Goal: Task Accomplishment & Management: Complete application form

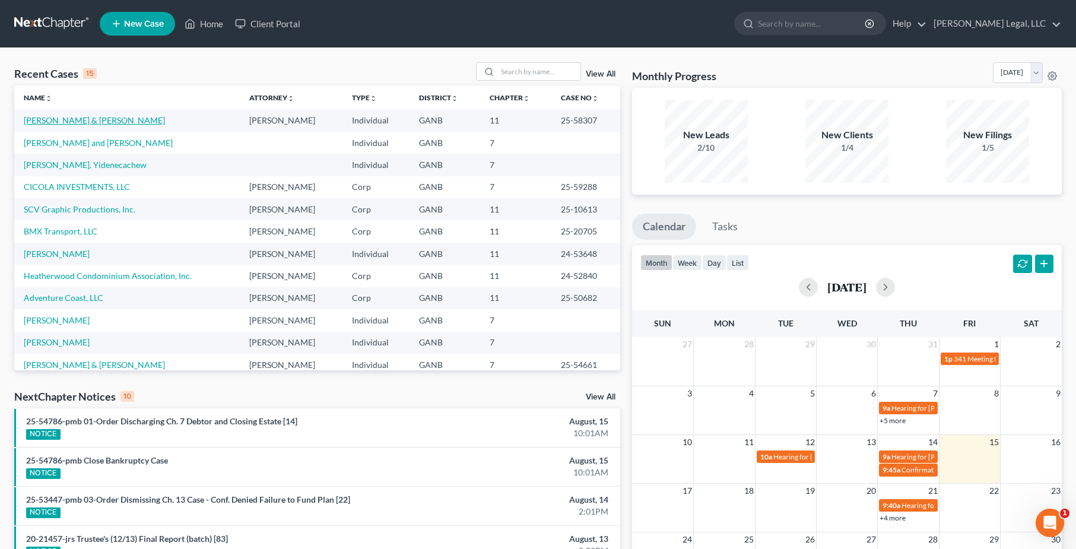
click at [68, 122] on link "[PERSON_NAME] & [PERSON_NAME]" at bounding box center [94, 120] width 141 height 10
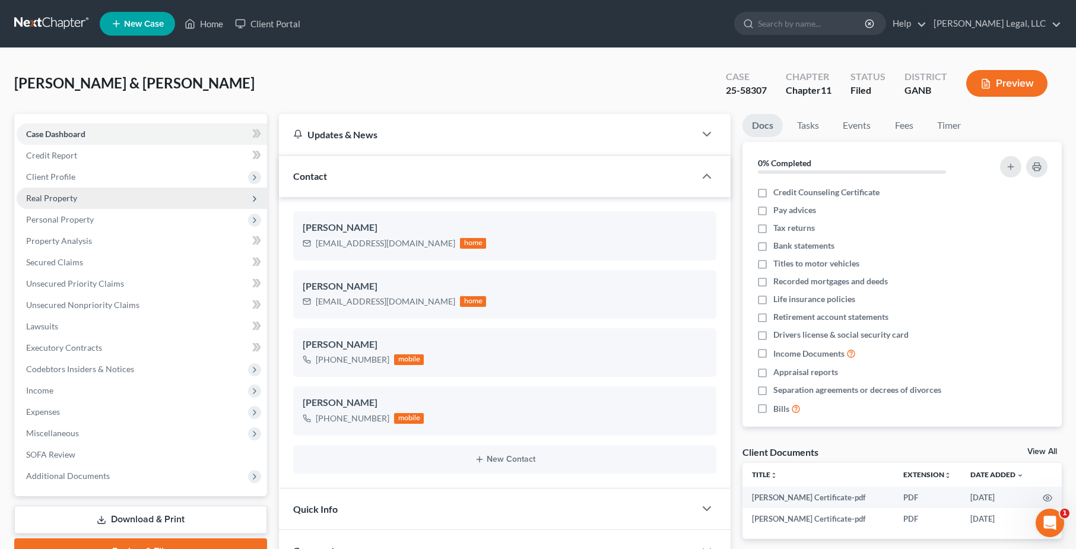
click at [64, 202] on span "Real Property" at bounding box center [51, 198] width 51 height 10
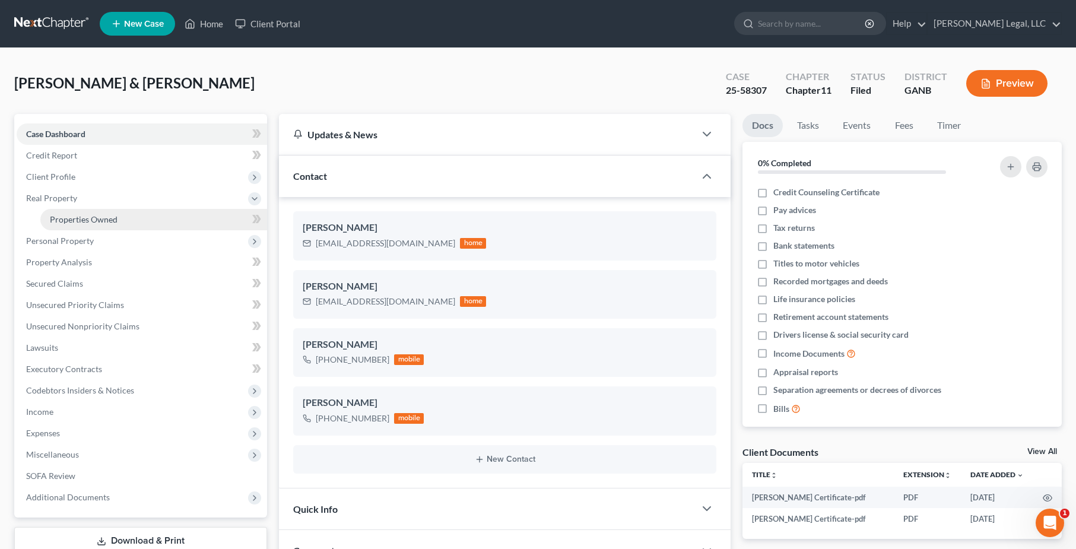
click at [87, 221] on span "Properties Owned" at bounding box center [84, 219] width 68 height 10
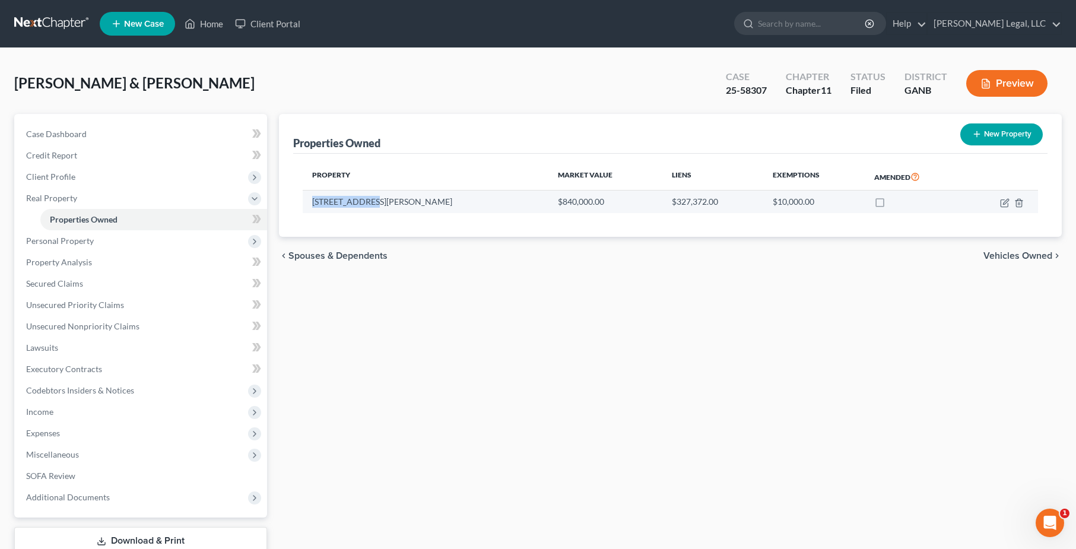
drag, startPoint x: 379, startPoint y: 204, endPoint x: 308, endPoint y: 202, distance: 71.2
click at [308, 202] on td "[STREET_ADDRESS][PERSON_NAME]" at bounding box center [426, 201] width 246 height 23
copy td "[STREET_ADDRESS][PERSON_NAME]"
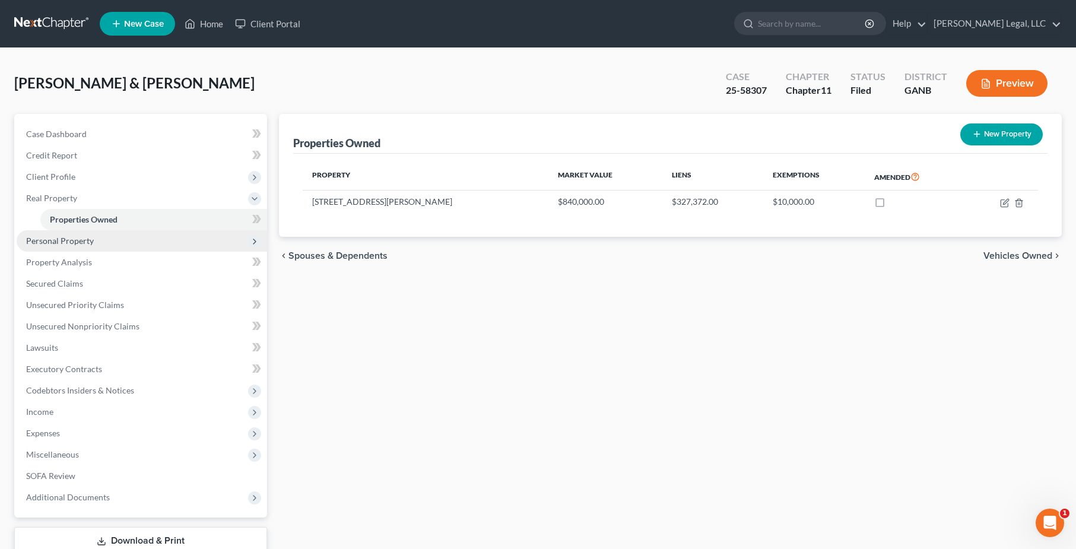
click at [74, 236] on span "Personal Property" at bounding box center [60, 241] width 68 height 10
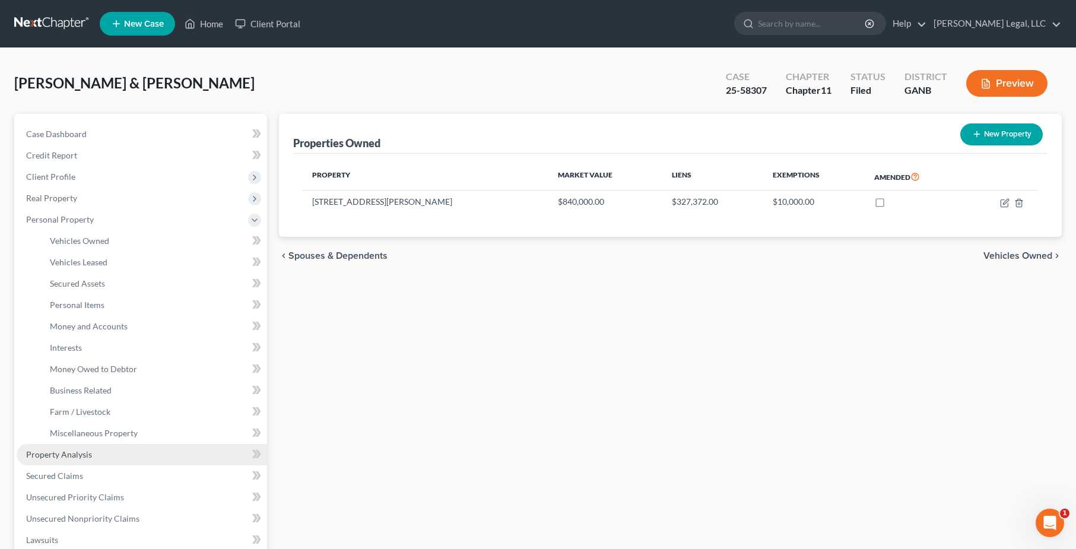
click at [99, 452] on link "Property Analysis" at bounding box center [142, 454] width 250 height 21
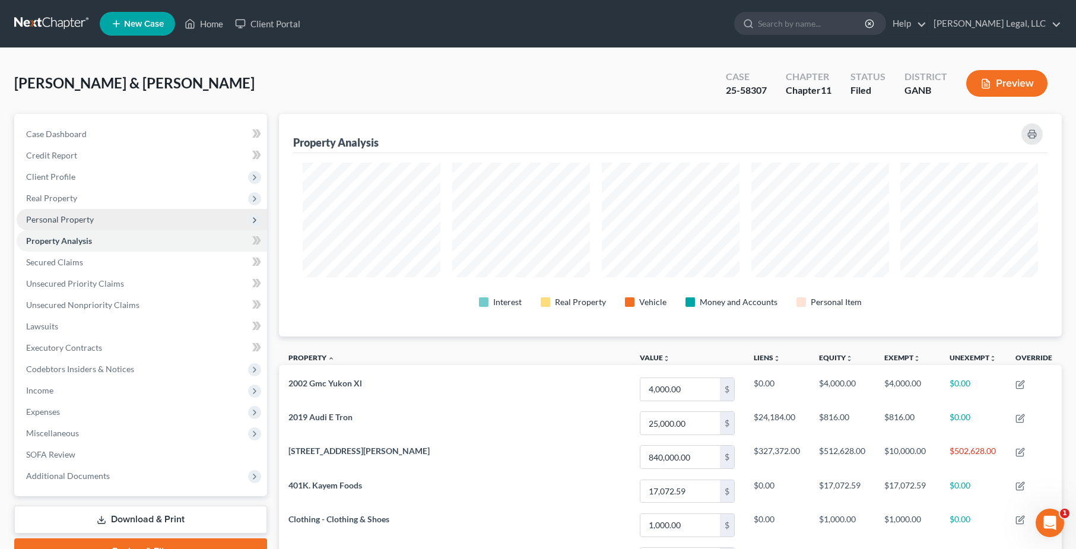
click at [88, 227] on span "Personal Property" at bounding box center [142, 219] width 250 height 21
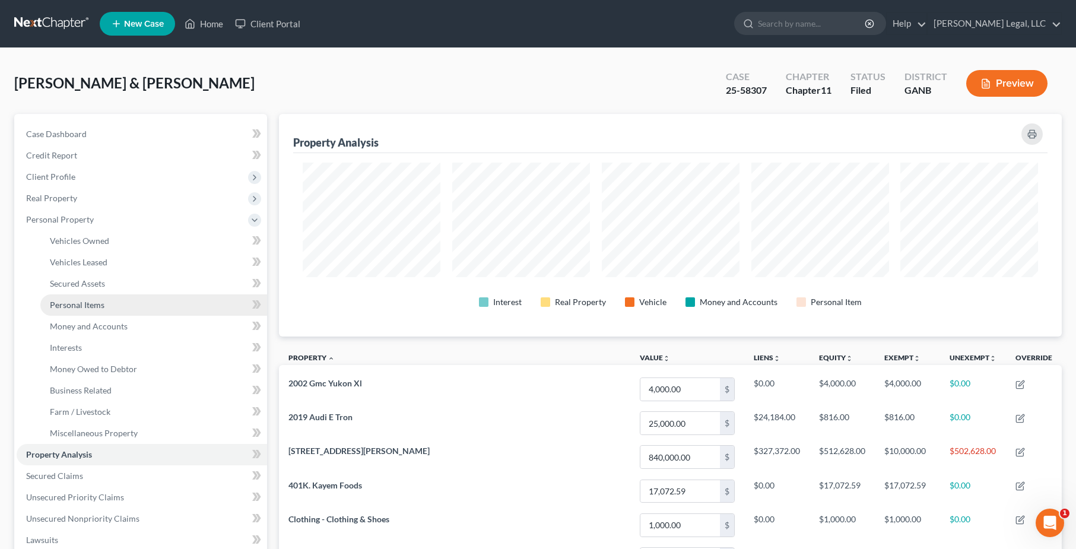
click at [90, 313] on link "Personal Items" at bounding box center [153, 304] width 227 height 21
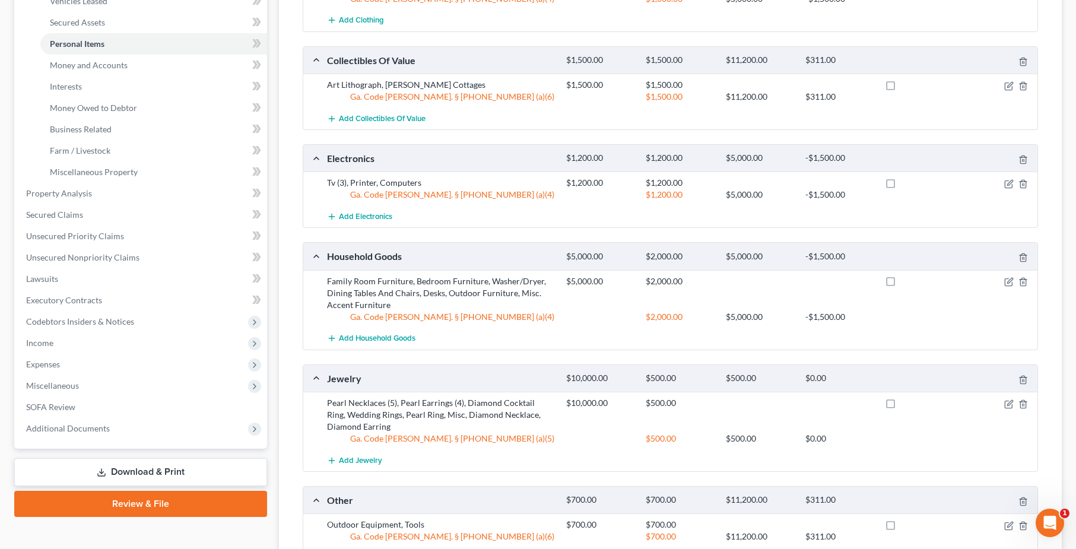
scroll to position [263, 0]
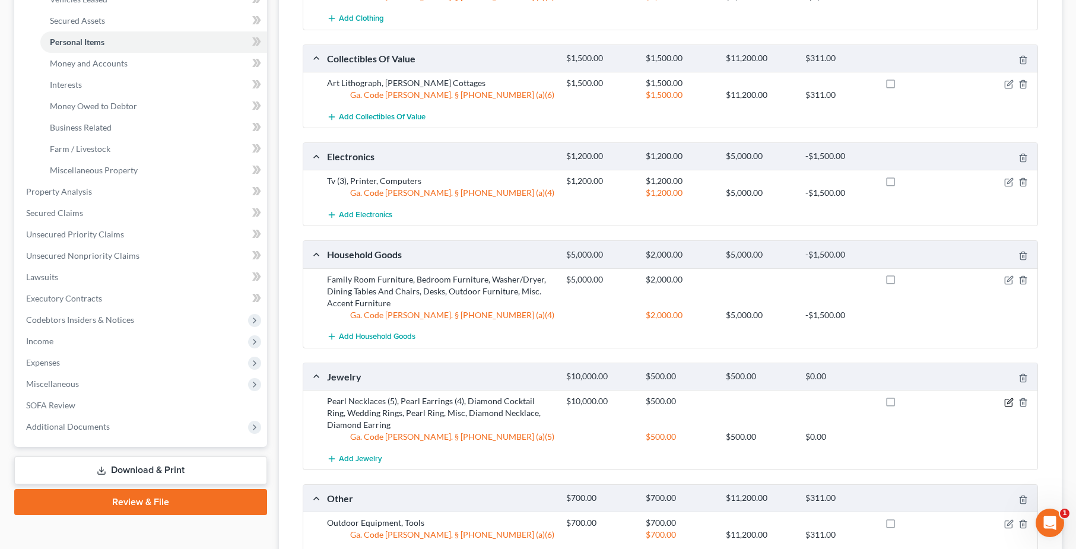
click at [1007, 403] on icon "button" at bounding box center [1009, 400] width 5 height 5
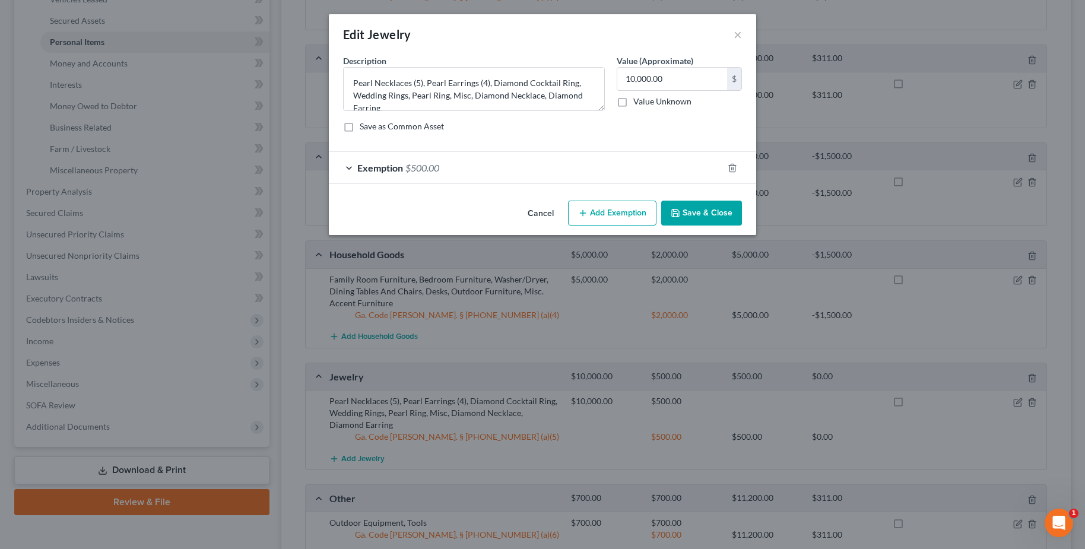
click at [603, 207] on button "Add Exemption" at bounding box center [612, 213] width 88 height 25
select select "2"
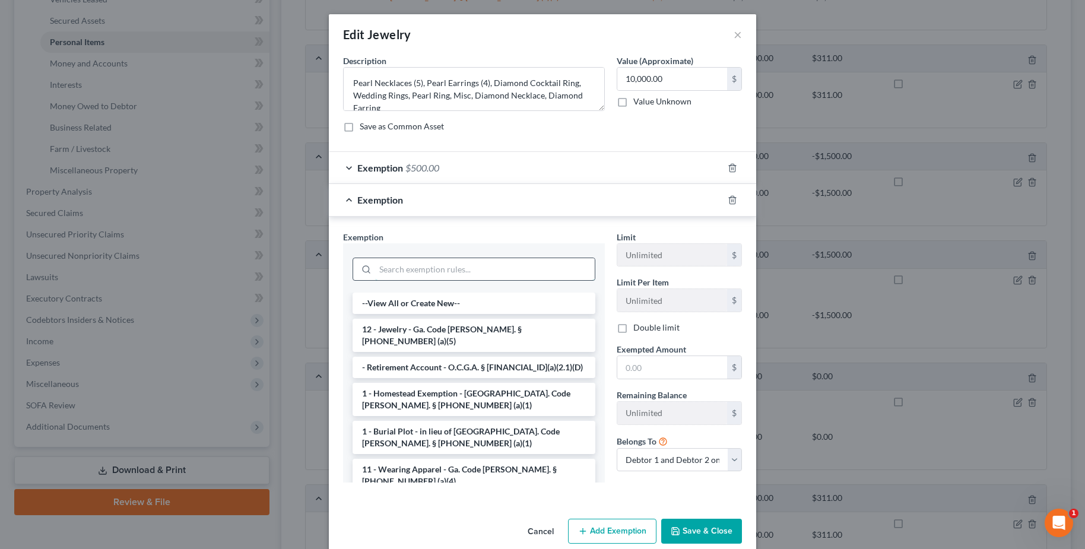
click at [462, 272] on input "search" at bounding box center [485, 269] width 220 height 23
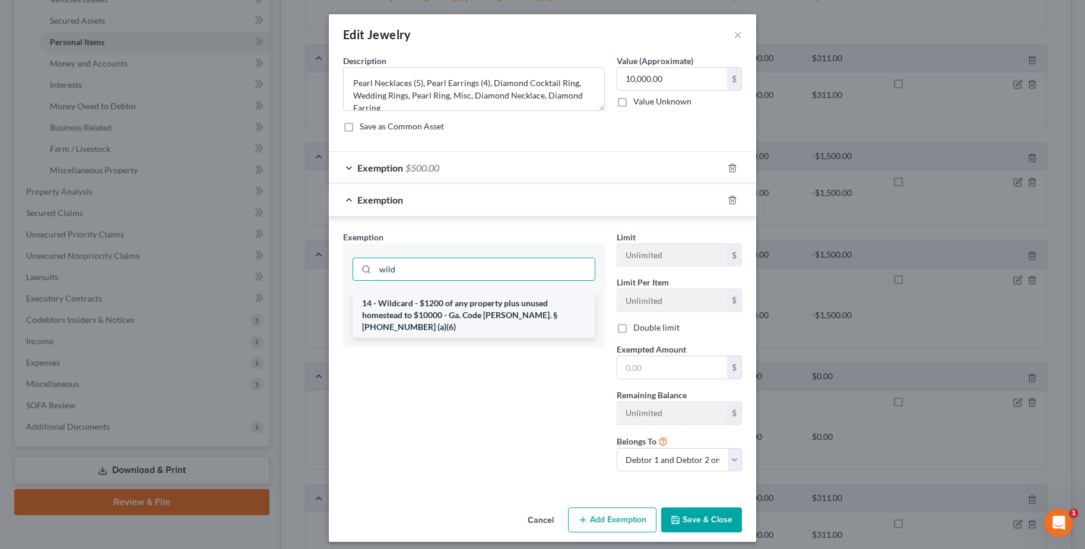
type input "wild"
click at [469, 318] on li "14 - Wildcard - $1200 of any property plus unused homestead to $10000 - Ga. Cod…" at bounding box center [473, 315] width 243 height 45
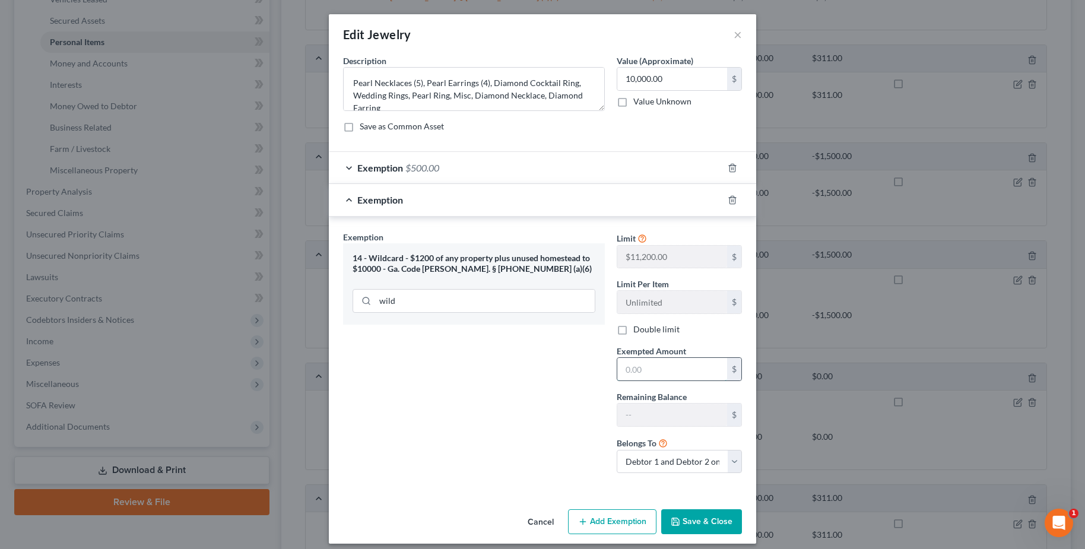
click at [655, 360] on input "text" at bounding box center [672, 369] width 110 height 23
click at [460, 474] on div "Exemption Set must be selected for CA. Exemption * 14 - Wildcard - $1200 of any…" at bounding box center [474, 357] width 274 height 252
click at [491, 433] on div "Exemption Set must be selected for CA. Exemption * 14 - Wildcard - $1200 of any…" at bounding box center [474, 357] width 274 height 252
click at [654, 374] on input "500" at bounding box center [672, 369] width 110 height 23
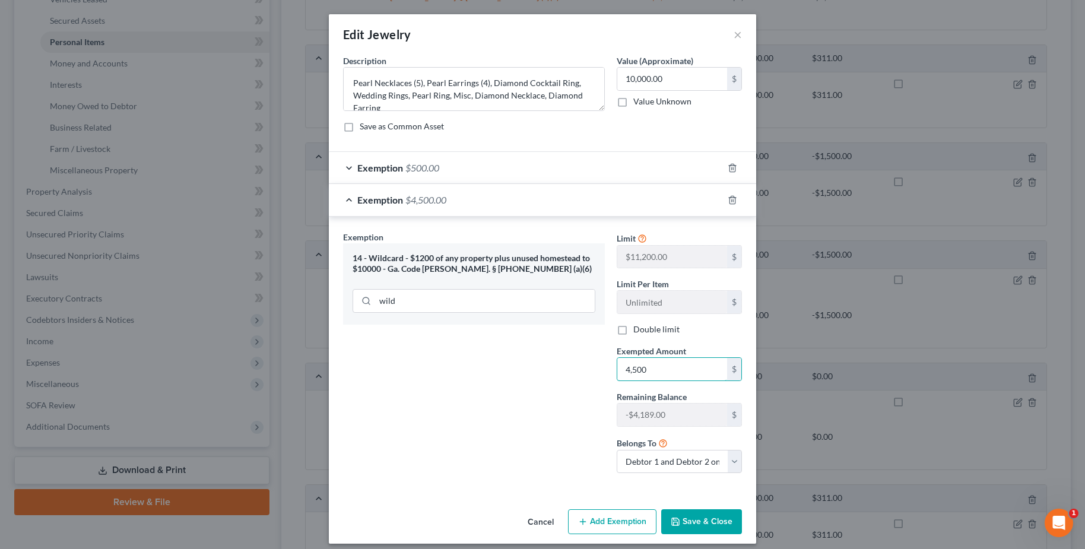
type input "4,500"
click at [710, 520] on button "Save & Close" at bounding box center [701, 521] width 81 height 25
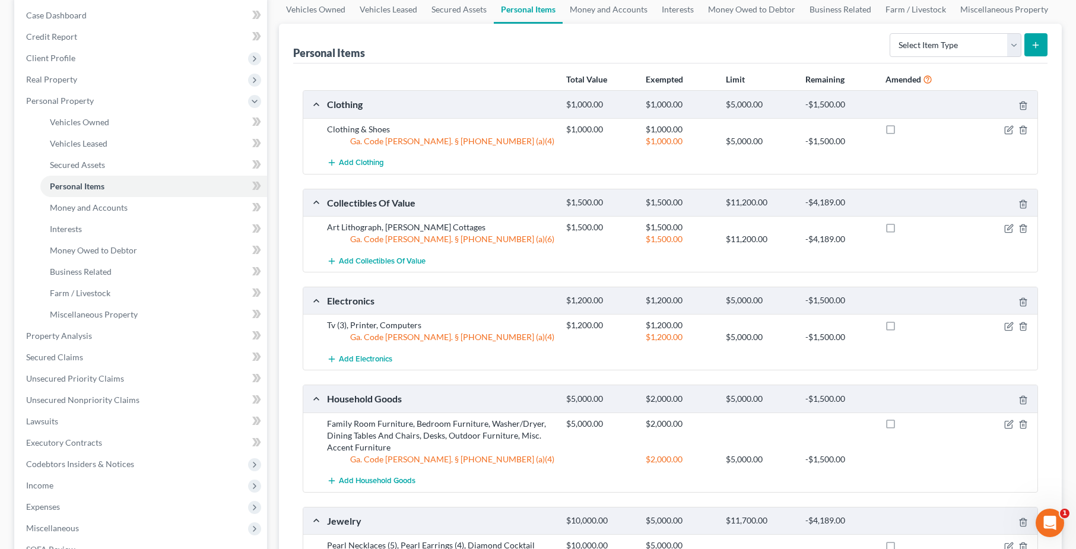
scroll to position [0, 0]
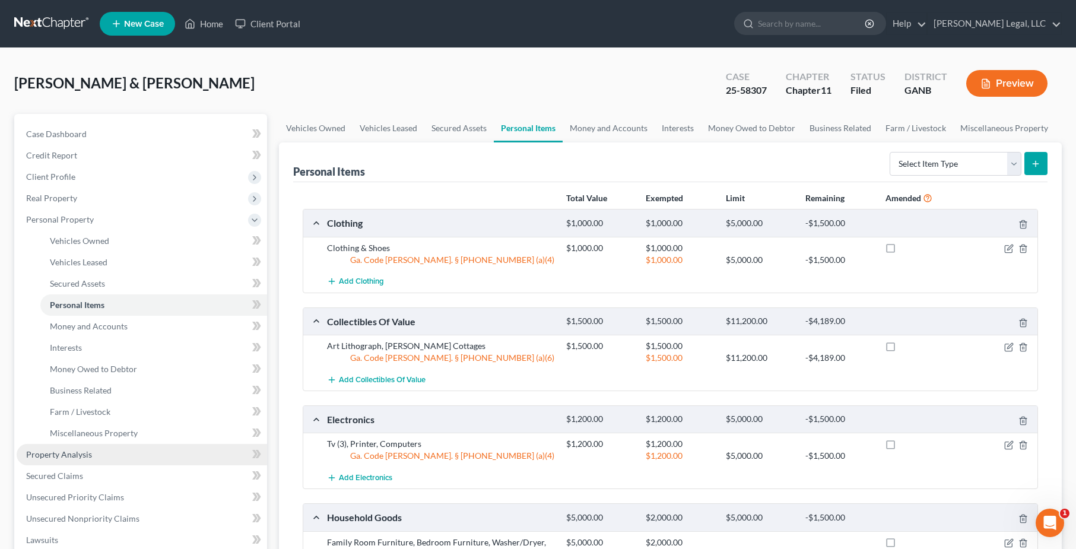
click at [91, 451] on link "Property Analysis" at bounding box center [142, 454] width 250 height 21
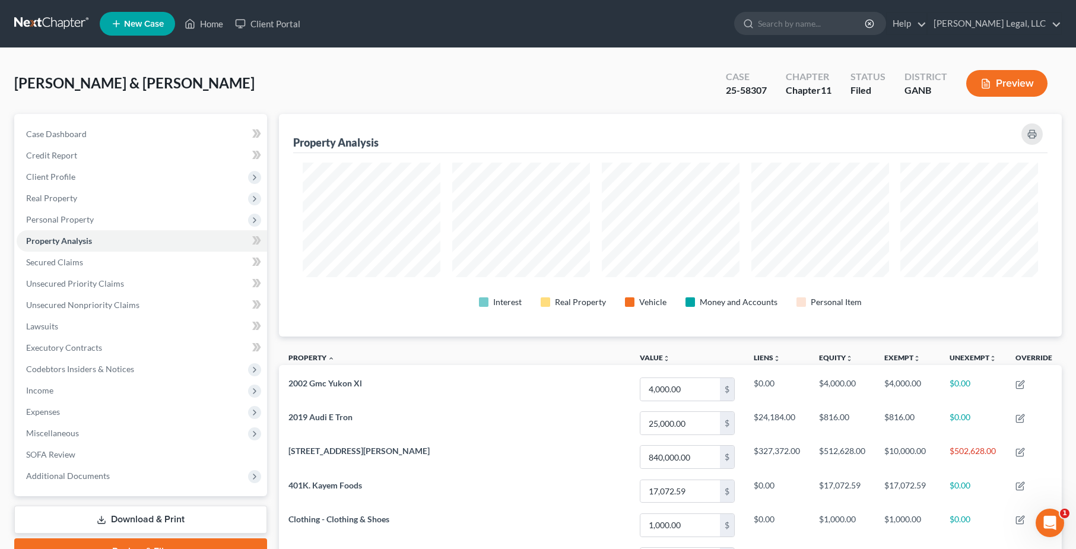
scroll to position [223, 783]
click at [66, 210] on span "Personal Property" at bounding box center [142, 219] width 250 height 21
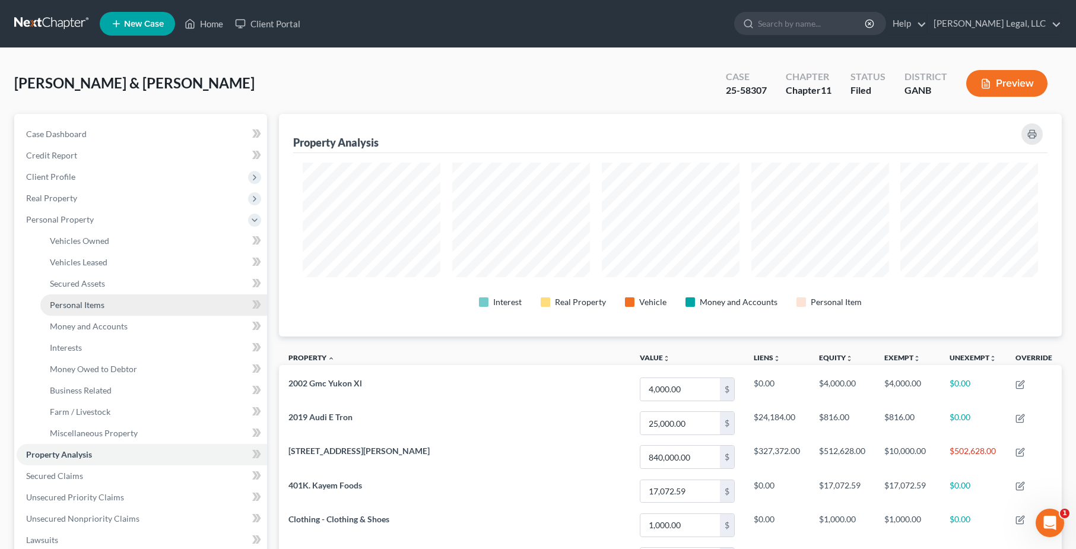
click at [87, 300] on span "Personal Items" at bounding box center [77, 305] width 55 height 10
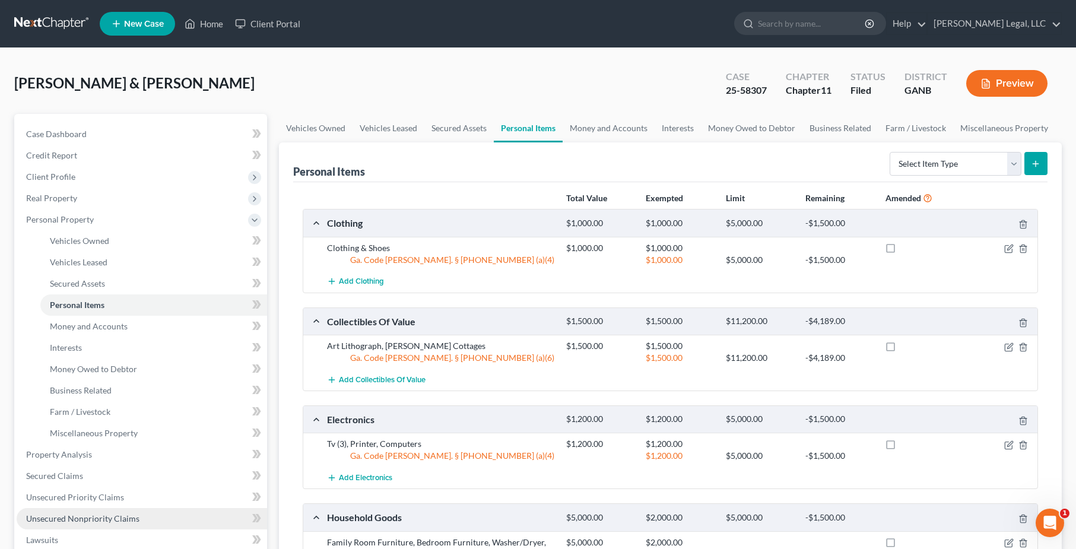
click at [124, 517] on span "Unsecured Nonpriority Claims" at bounding box center [82, 518] width 113 height 10
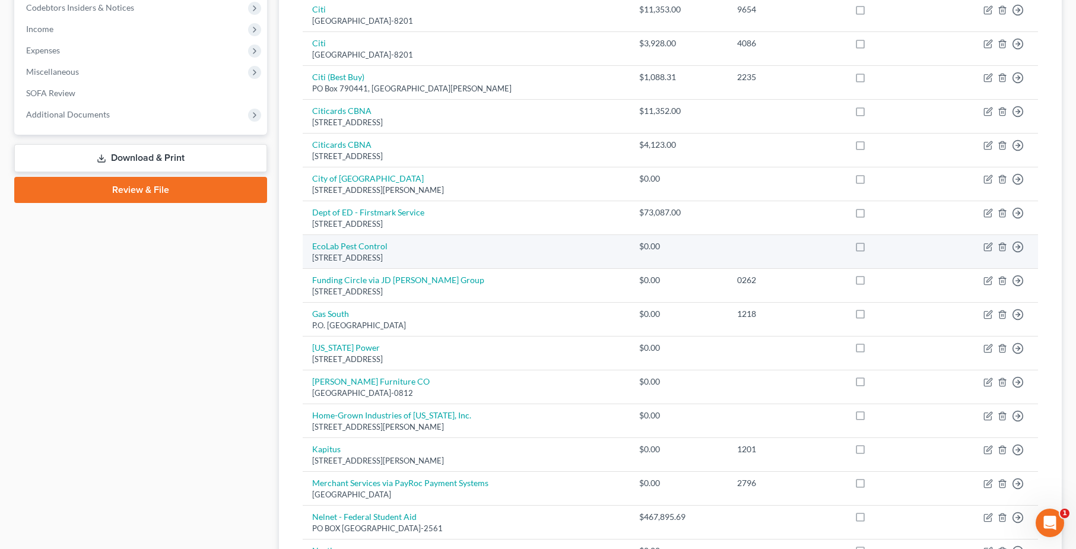
scroll to position [362, 0]
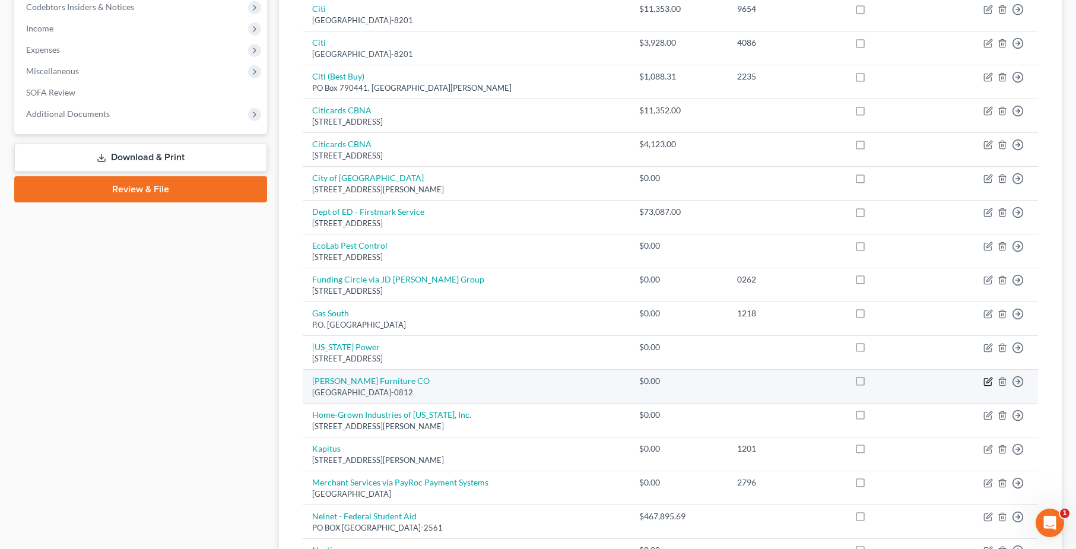
click at [985, 385] on icon "button" at bounding box center [987, 381] width 9 height 9
select select "48"
select select "2"
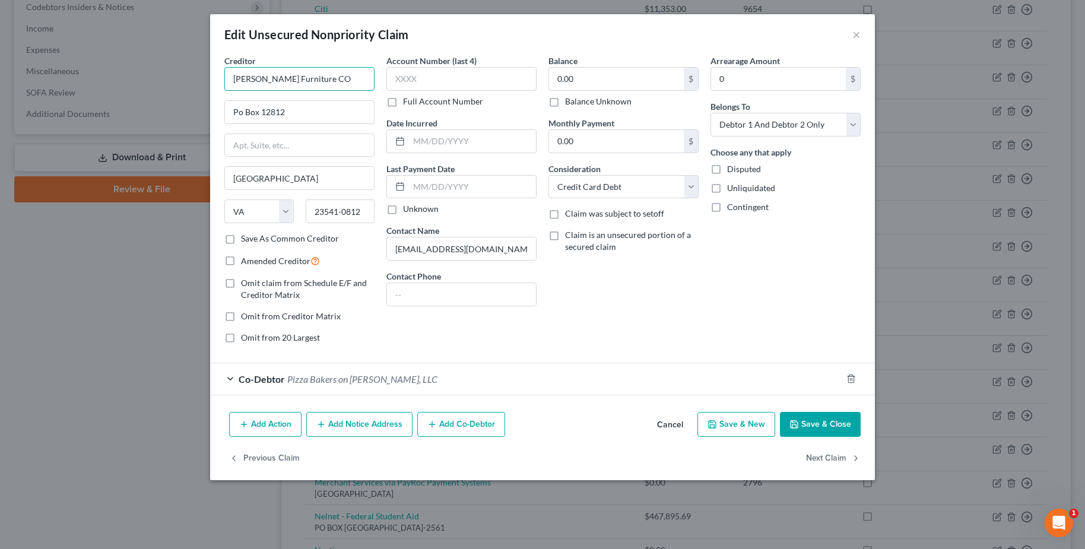
click at [330, 80] on input "[PERSON_NAME] Furniture CO" at bounding box center [299, 79] width 150 height 24
type input "[PERSON_NAME] Furniture Co"
click at [828, 425] on button "Save & Close" at bounding box center [820, 424] width 81 height 25
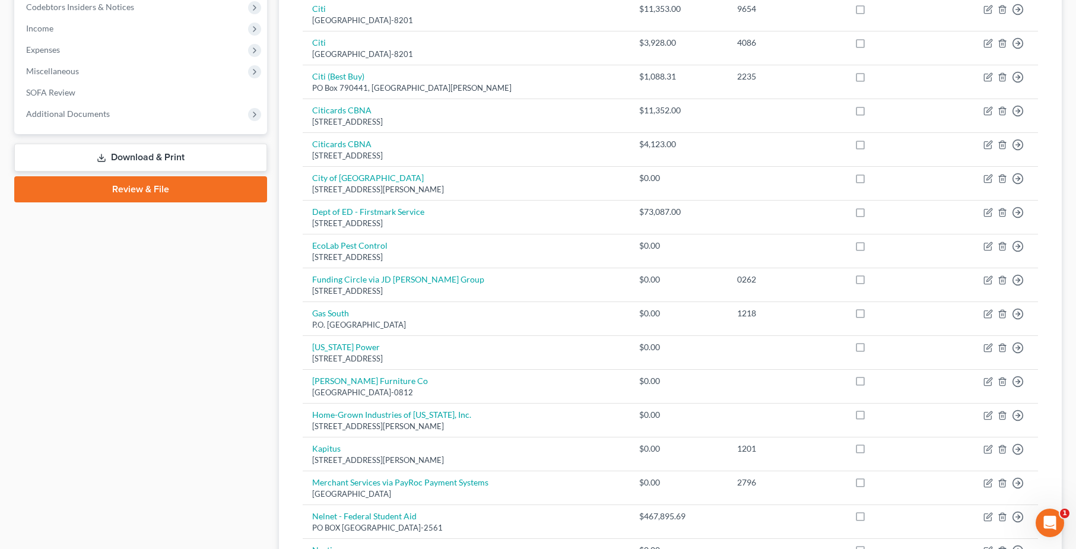
scroll to position [0, 0]
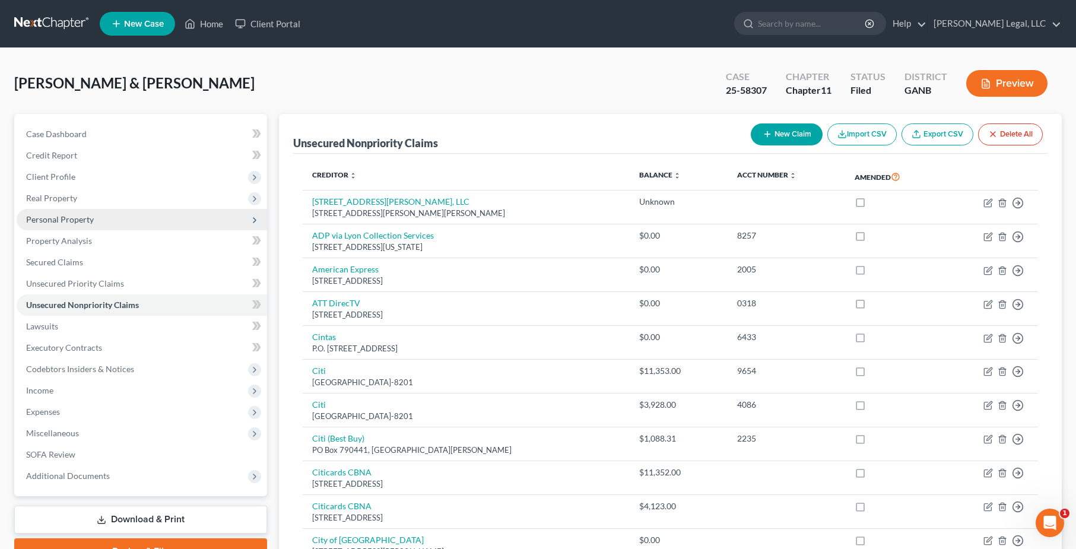
click at [85, 221] on span "Personal Property" at bounding box center [60, 219] width 68 height 10
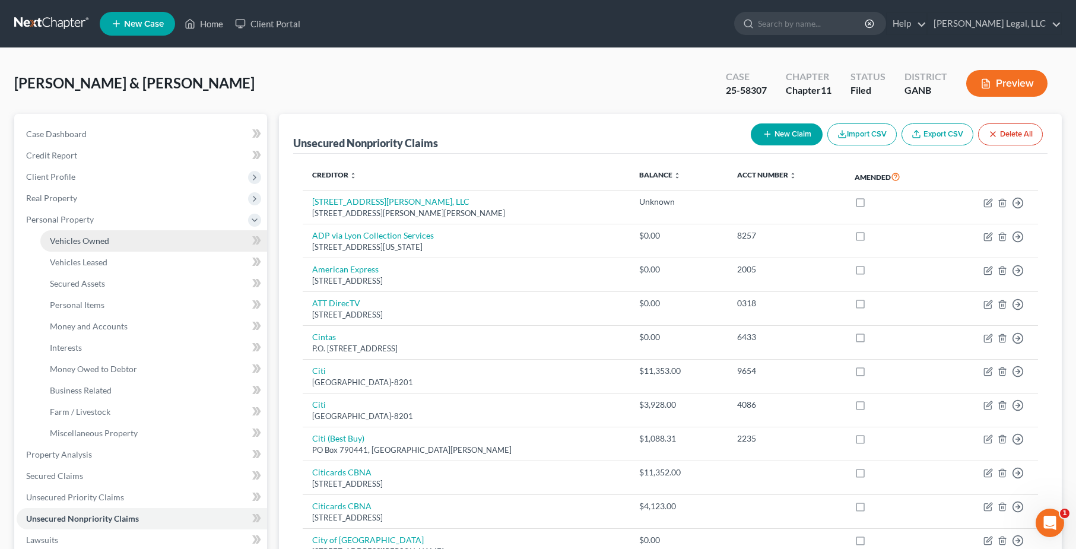
click at [107, 237] on span "Vehicles Owned" at bounding box center [79, 241] width 59 height 10
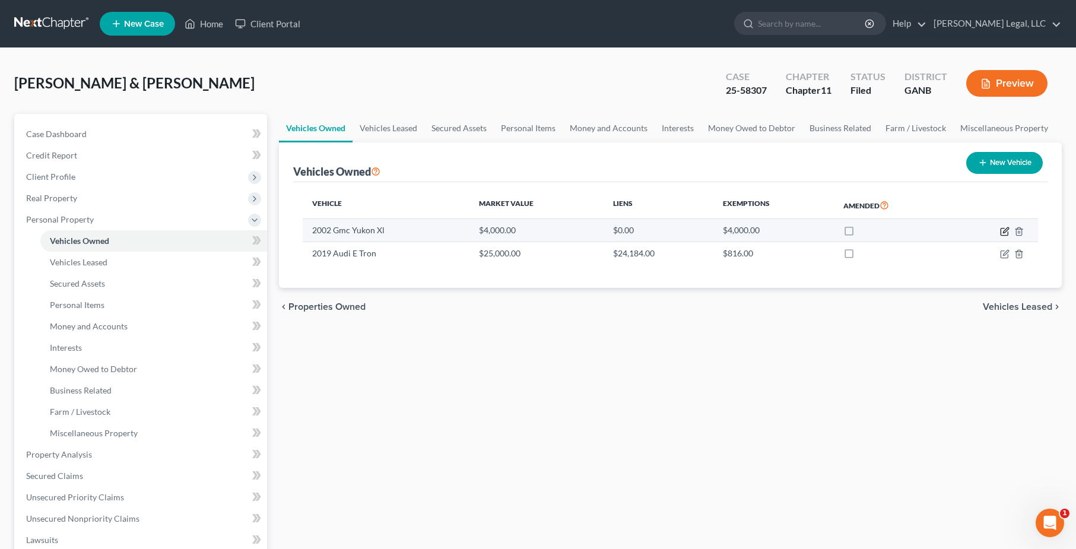
click at [1001, 231] on icon "button" at bounding box center [1004, 231] width 7 height 7
select select "0"
select select "24"
select select "3"
select select "2"
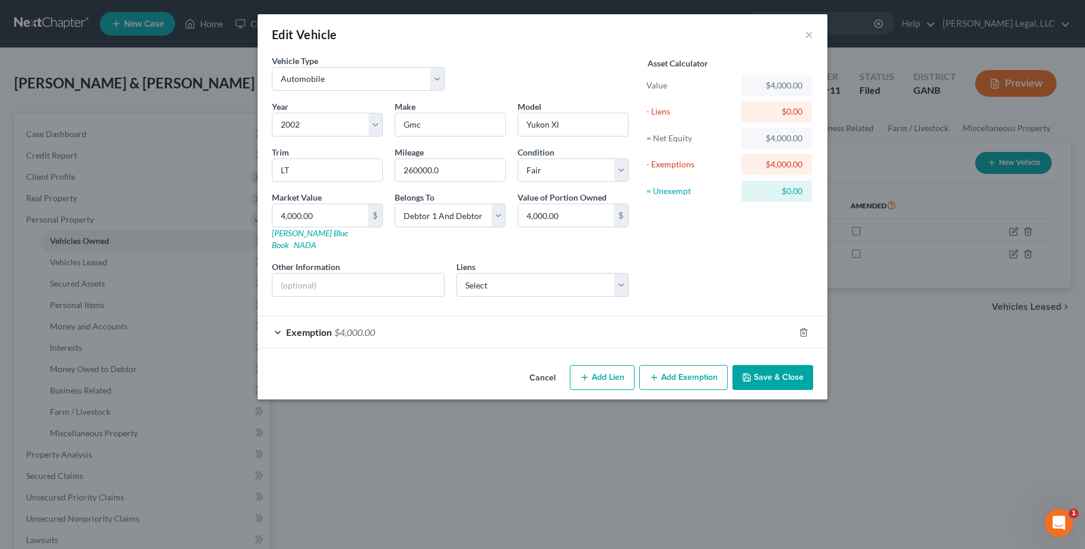
click at [526, 366] on button "Cancel" at bounding box center [542, 378] width 45 height 24
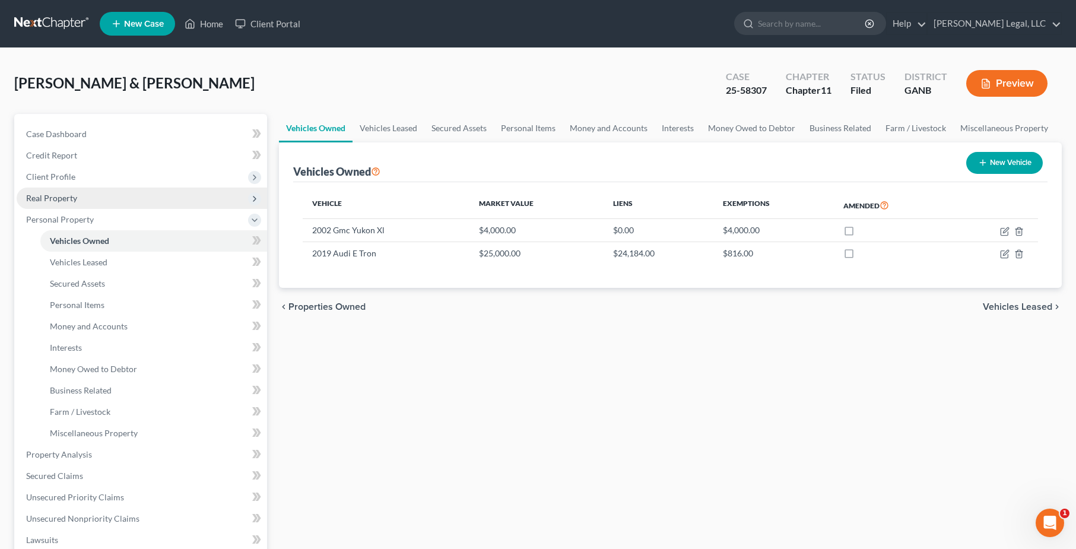
click at [109, 204] on span "Real Property" at bounding box center [142, 198] width 250 height 21
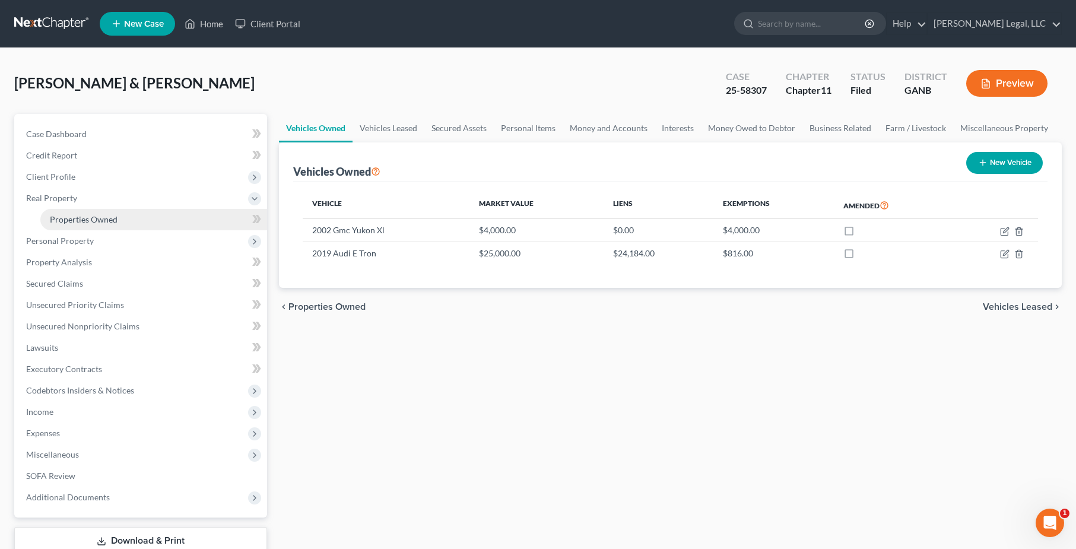
click at [113, 218] on span "Properties Owned" at bounding box center [84, 219] width 68 height 10
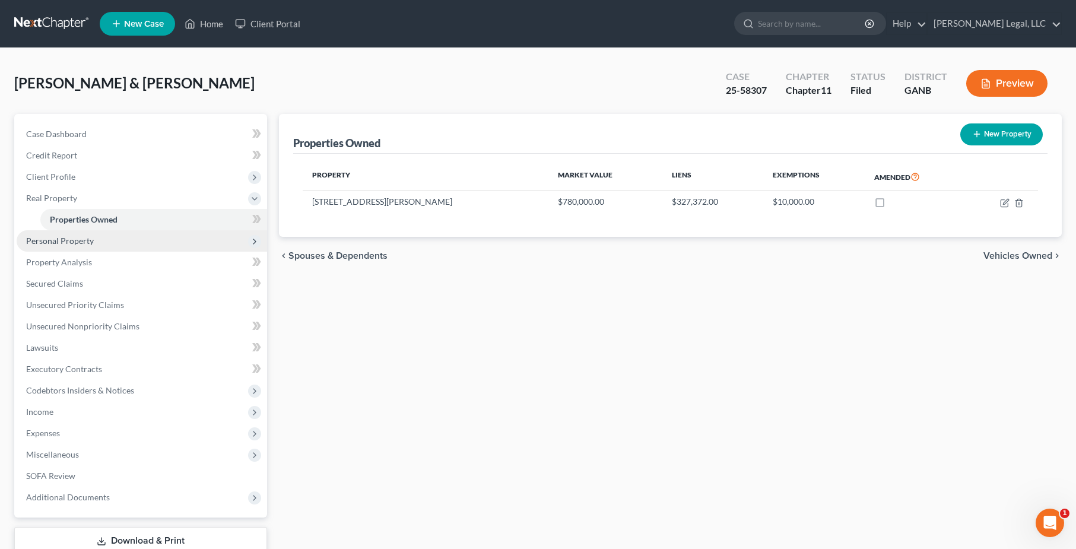
click at [68, 241] on span "Personal Property" at bounding box center [60, 241] width 68 height 10
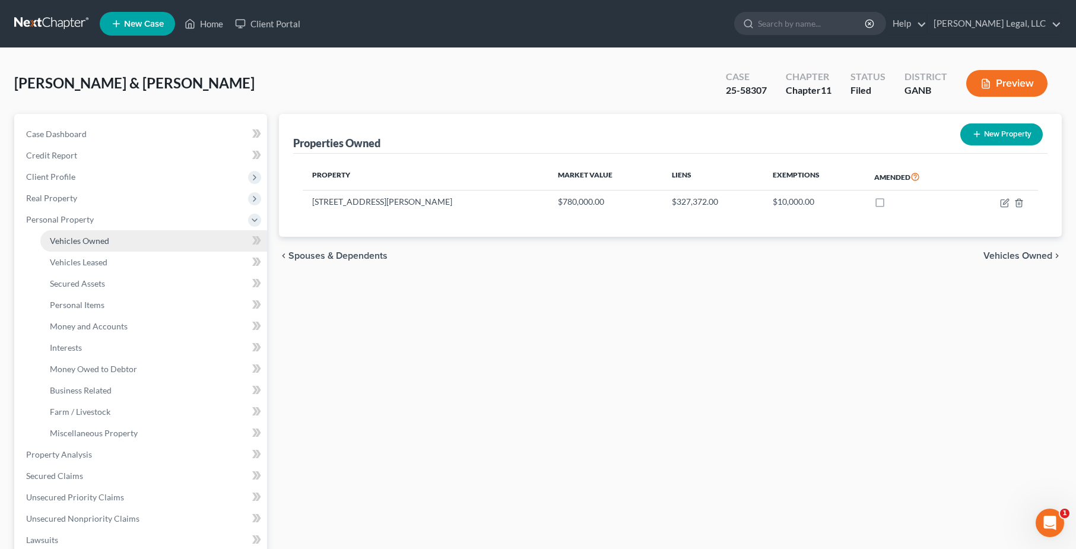
click at [113, 242] on link "Vehicles Owned" at bounding box center [153, 240] width 227 height 21
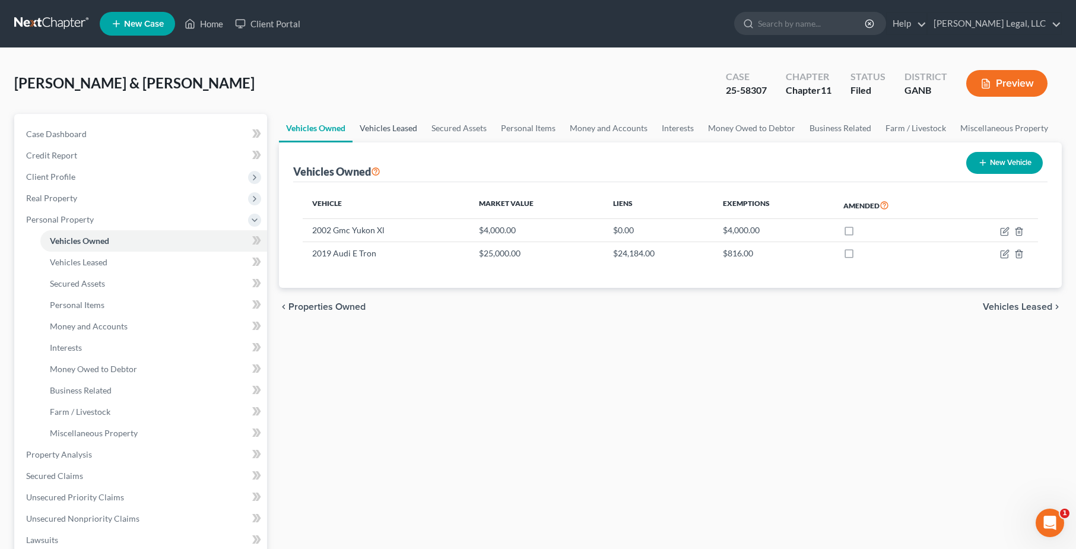
click at [399, 121] on link "Vehicles Leased" at bounding box center [388, 128] width 72 height 28
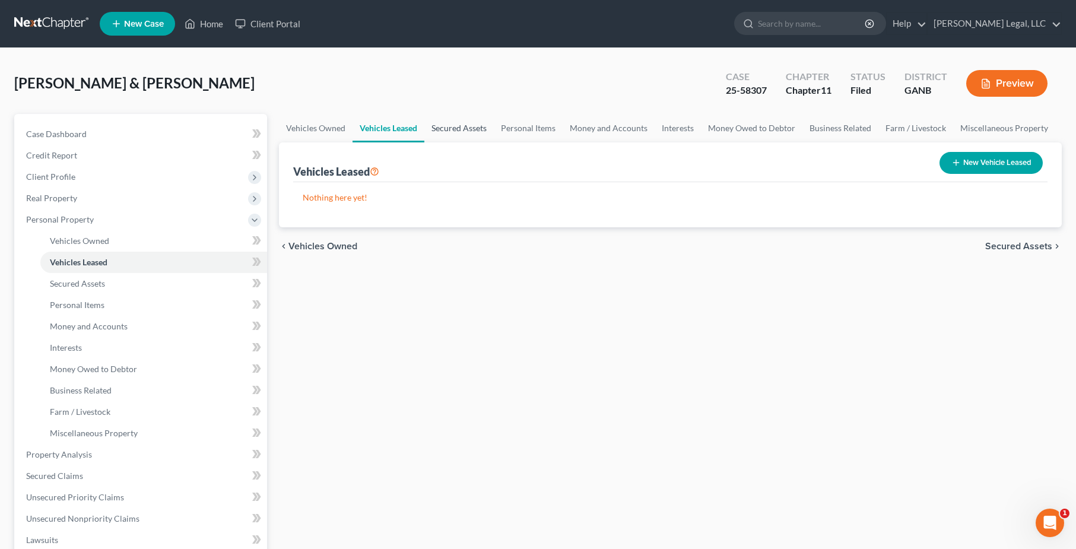
click at [457, 128] on link "Secured Assets" at bounding box center [458, 128] width 69 height 28
click at [547, 123] on link "Personal Items" at bounding box center [528, 128] width 69 height 28
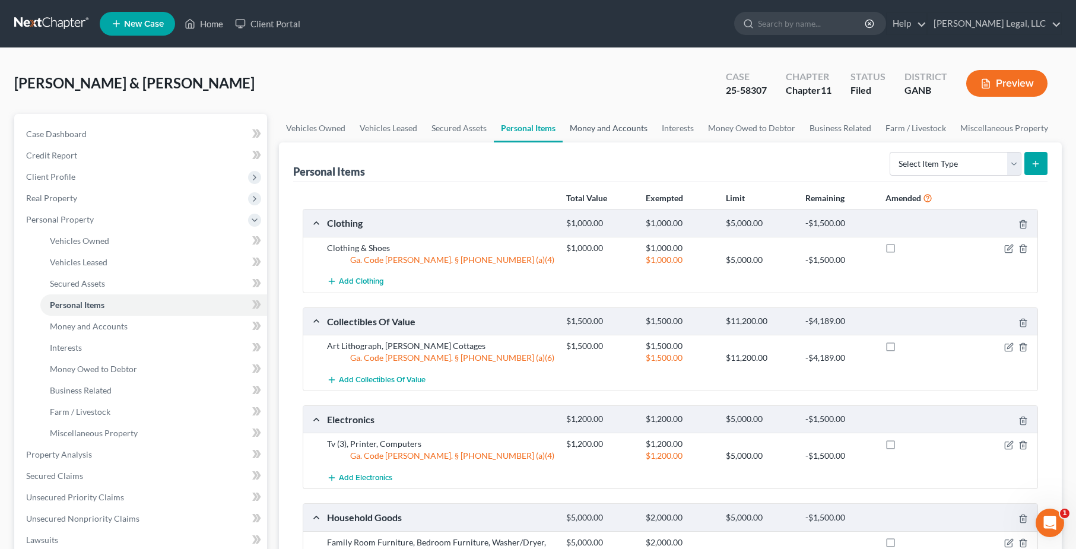
click at [615, 129] on link "Money and Accounts" at bounding box center [609, 128] width 92 height 28
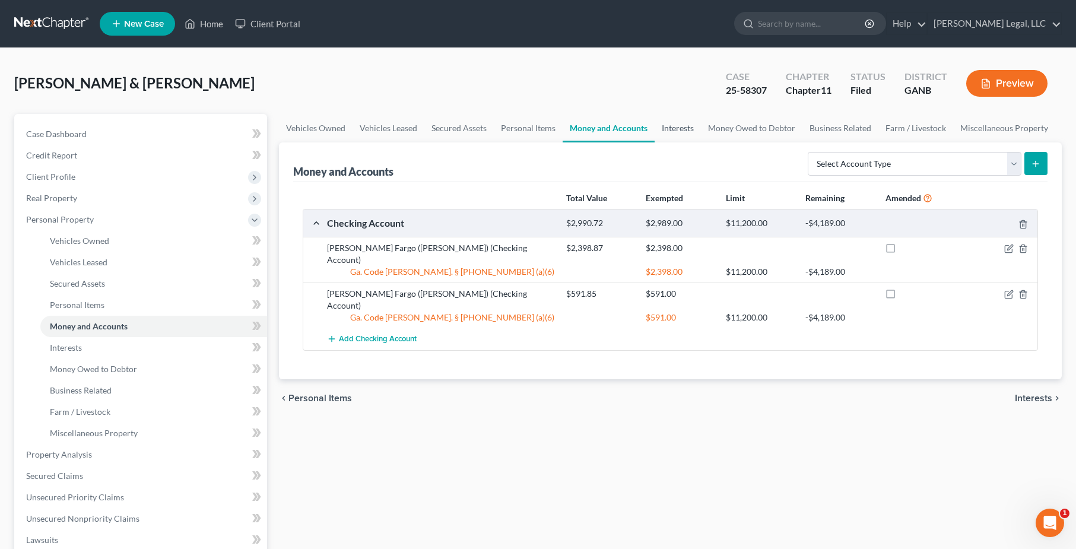
click at [682, 132] on link "Interests" at bounding box center [678, 128] width 46 height 28
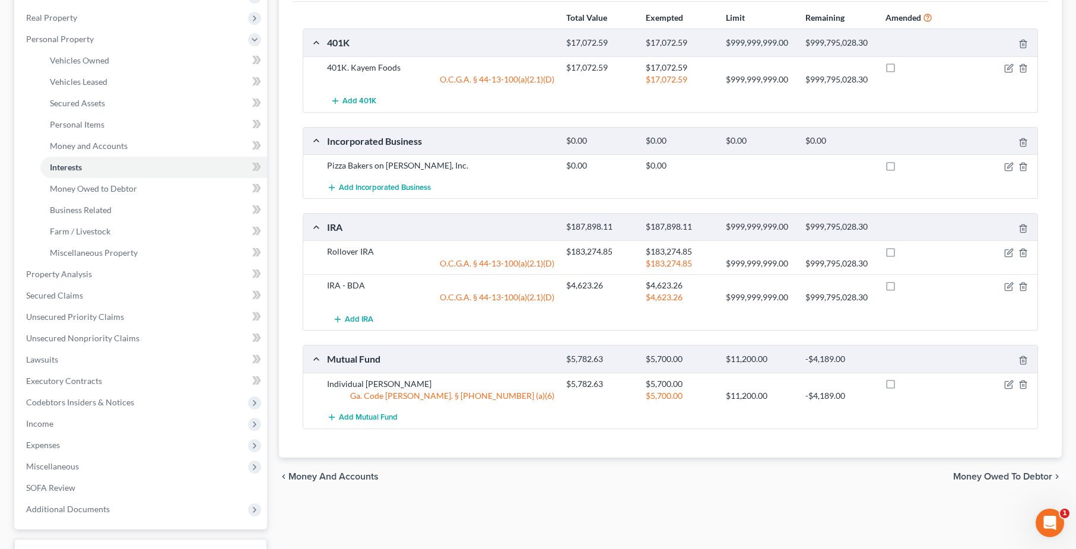
scroll to position [181, 0]
click at [1006, 383] on icon "button" at bounding box center [1008, 383] width 9 height 9
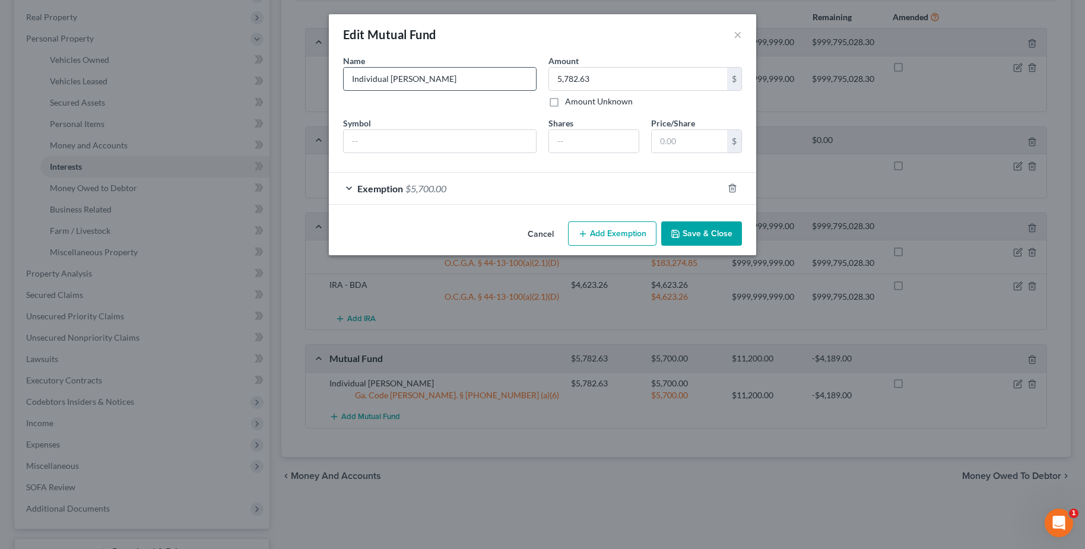
click at [435, 80] on input "Individual [PERSON_NAME]" at bounding box center [440, 79] width 192 height 23
click at [548, 228] on button "Cancel" at bounding box center [540, 235] width 45 height 24
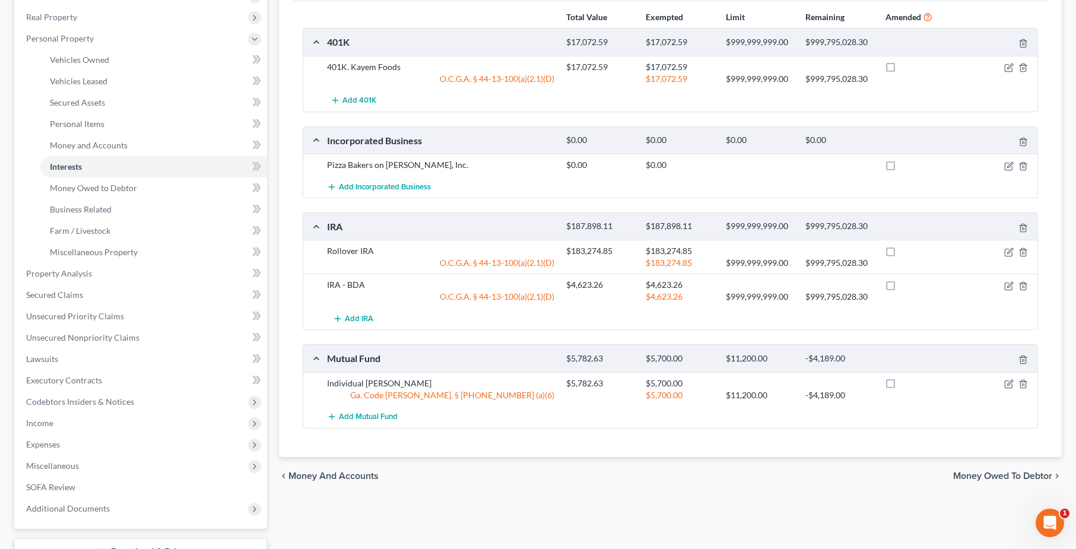
scroll to position [0, 0]
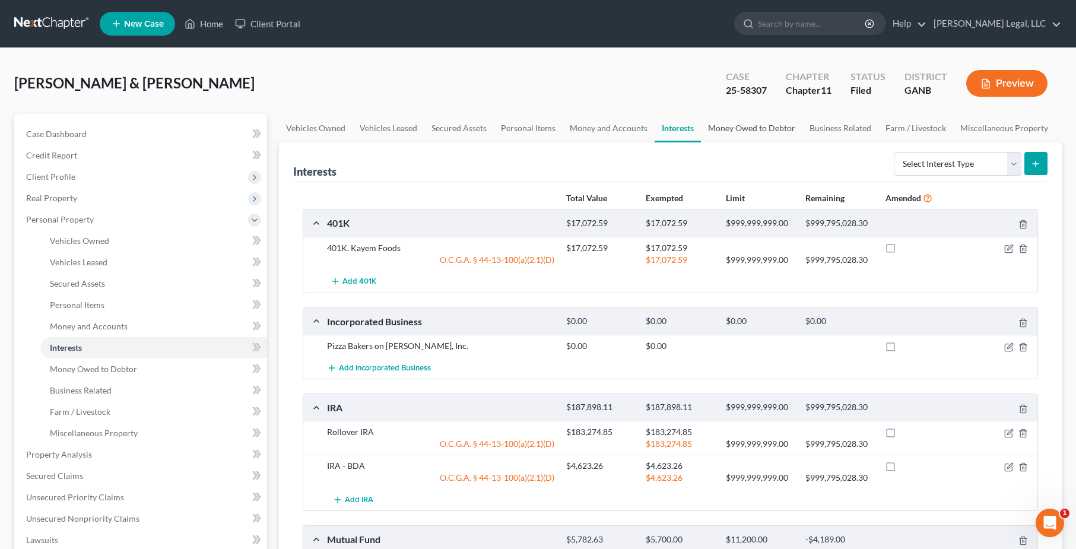
click at [745, 122] on link "Money Owed to Debtor" at bounding box center [751, 128] width 101 height 28
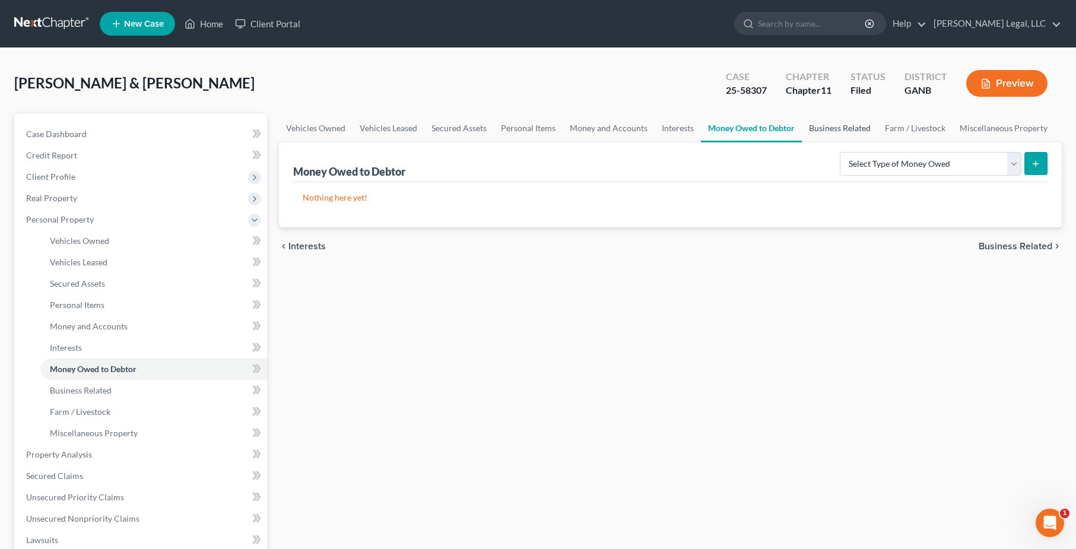
click at [807, 132] on link "Business Related" at bounding box center [840, 128] width 76 height 28
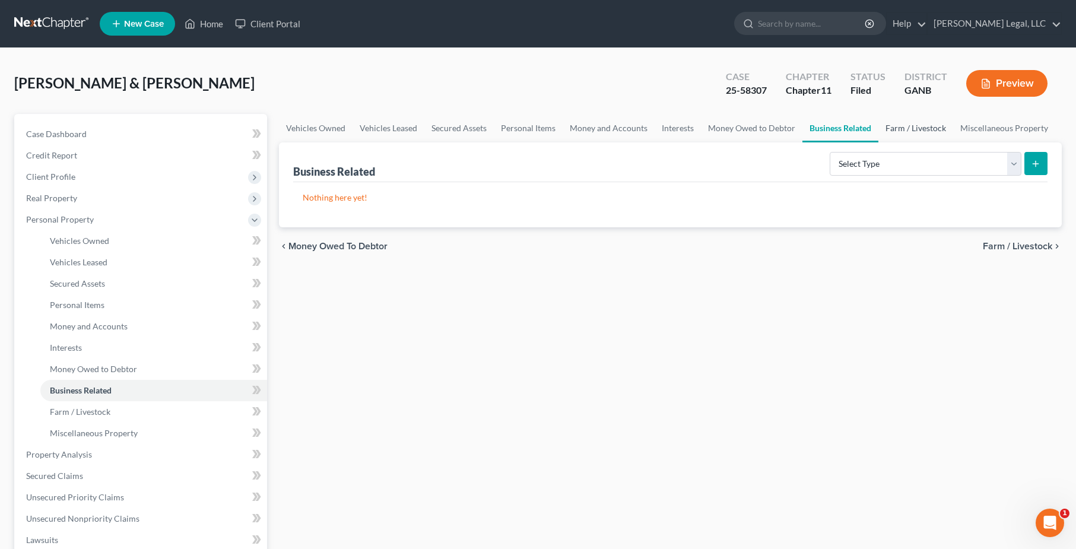
click at [888, 133] on link "Farm / Livestock" at bounding box center [915, 128] width 75 height 28
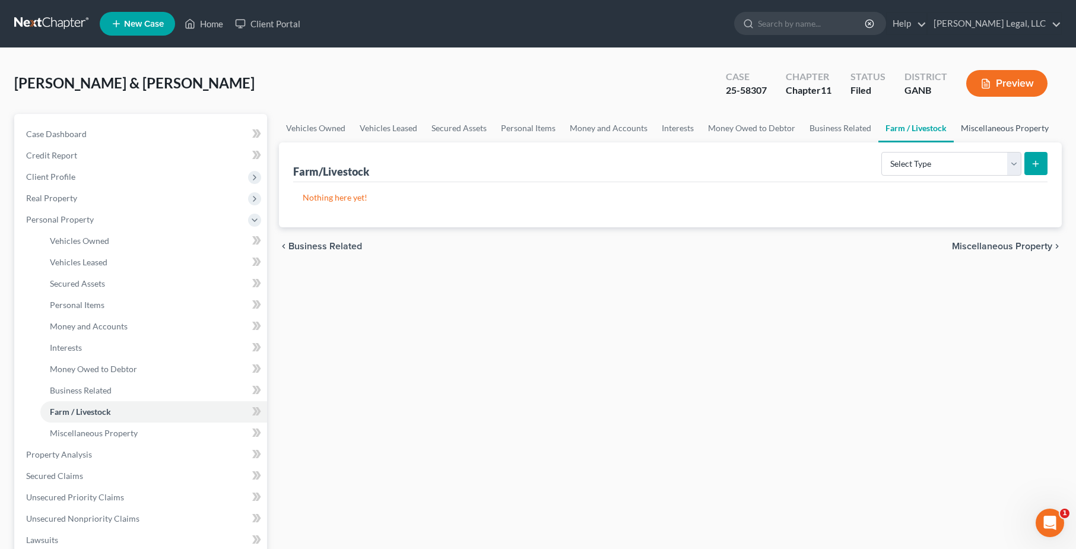
click at [1005, 139] on link "Miscellaneous Property" at bounding box center [1005, 128] width 102 height 28
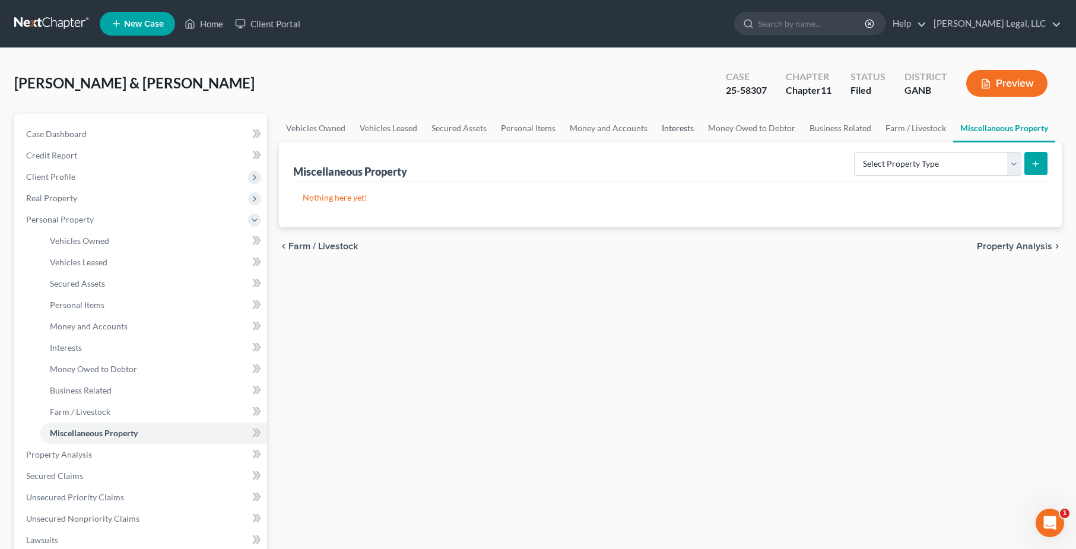
click at [678, 130] on link "Interests" at bounding box center [678, 128] width 46 height 28
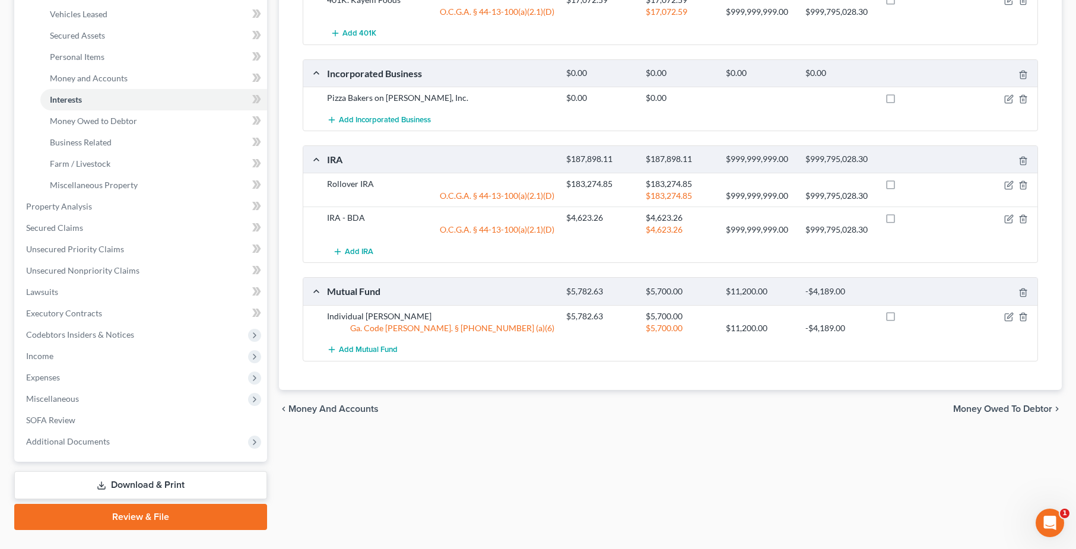
scroll to position [259, 0]
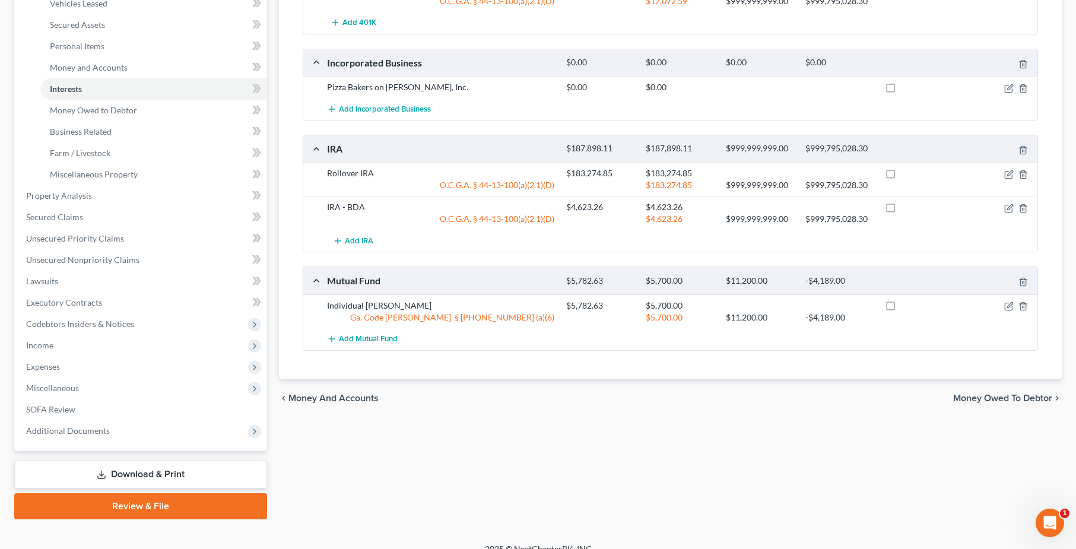
click at [611, 388] on div "chevron_left Money and Accounts Money Owed to Debtor chevron_right" at bounding box center [670, 398] width 783 height 38
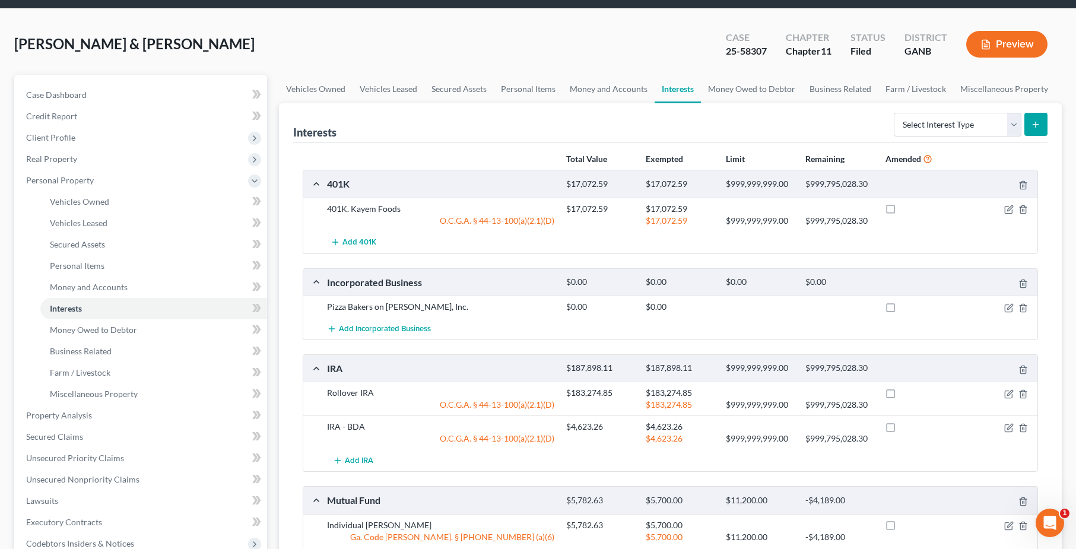
scroll to position [0, 0]
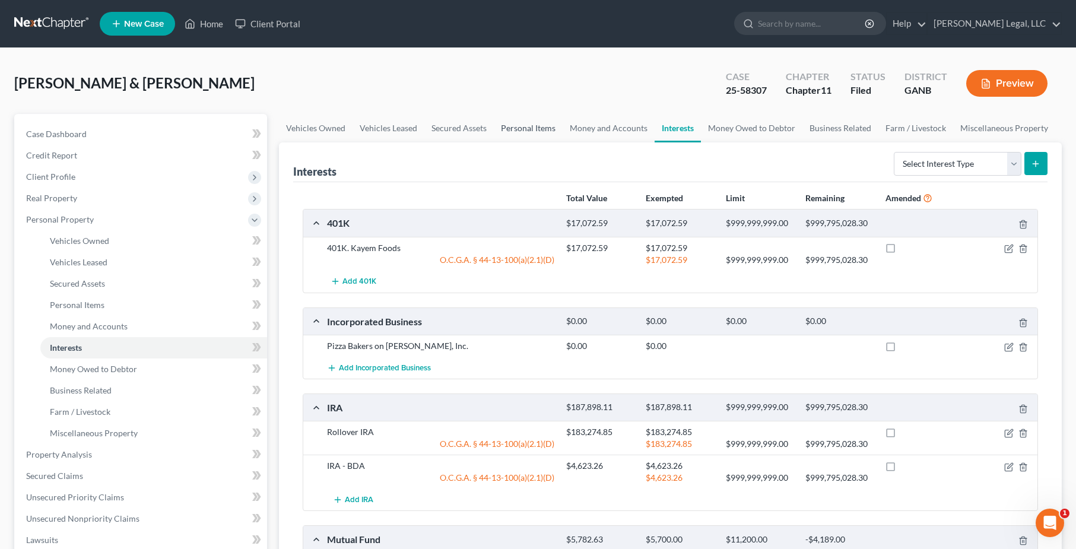
click at [529, 132] on link "Personal Items" at bounding box center [528, 128] width 69 height 28
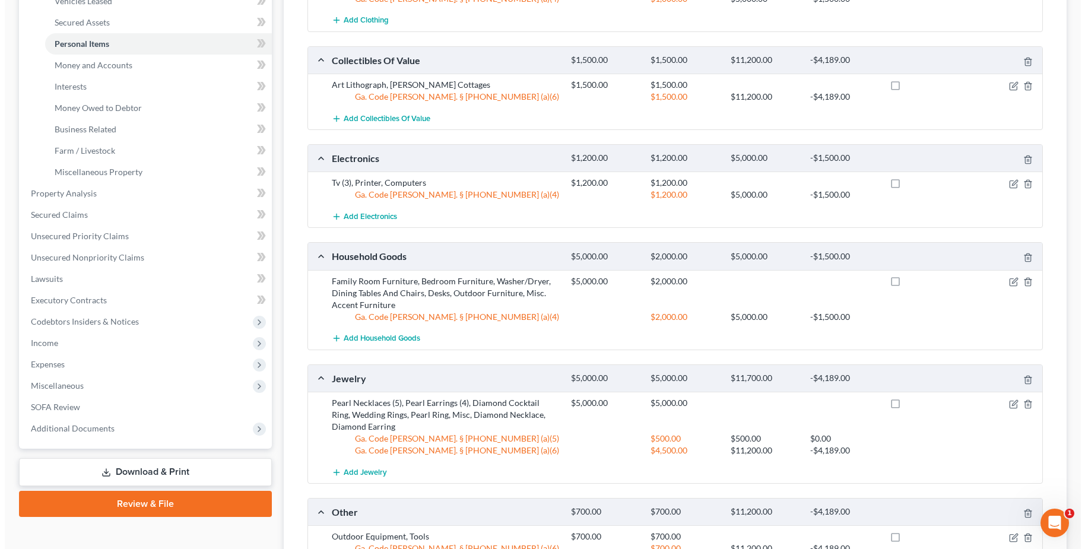
scroll to position [262, 0]
click at [1012, 404] on icon "button" at bounding box center [1008, 403] width 9 height 9
select select "2"
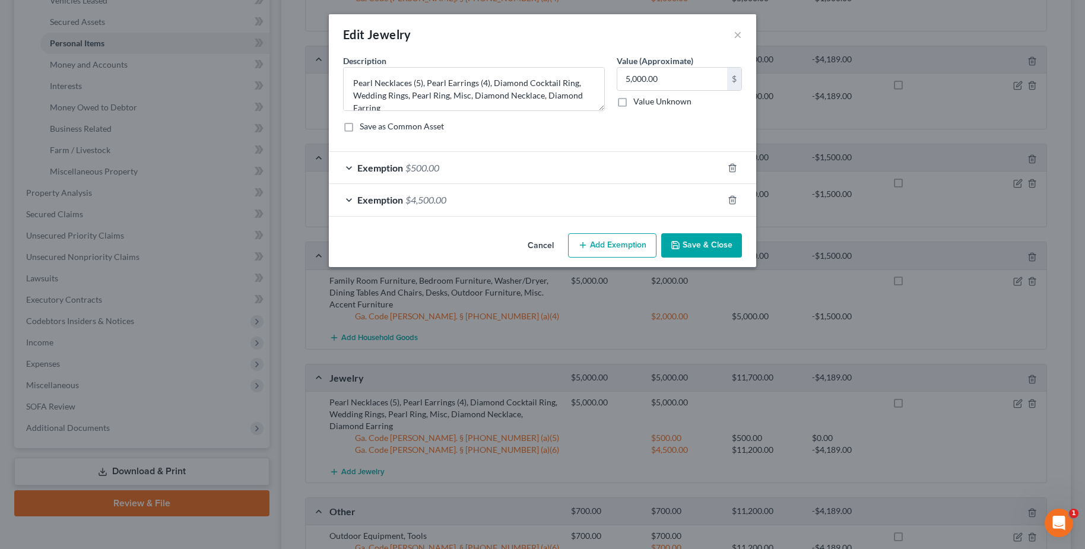
click at [347, 199] on div "Exemption $4,500.00" at bounding box center [526, 199] width 394 height 31
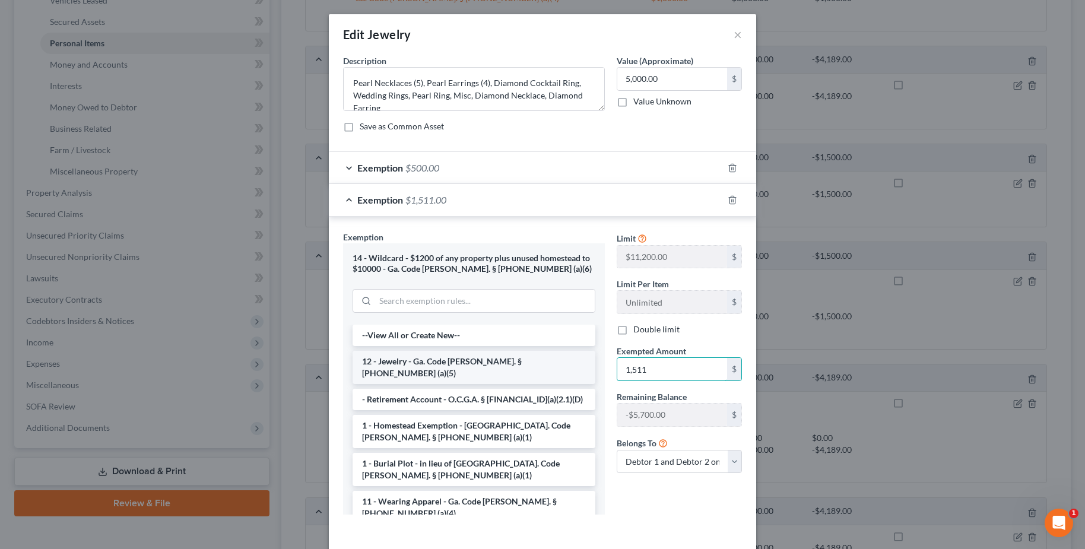
type input "1,511"
click at [668, 503] on div "Limit $11,200.00 $ Limit Per Item Unlimited $ Double limit Exempted Amount * 1,…" at bounding box center [679, 377] width 137 height 293
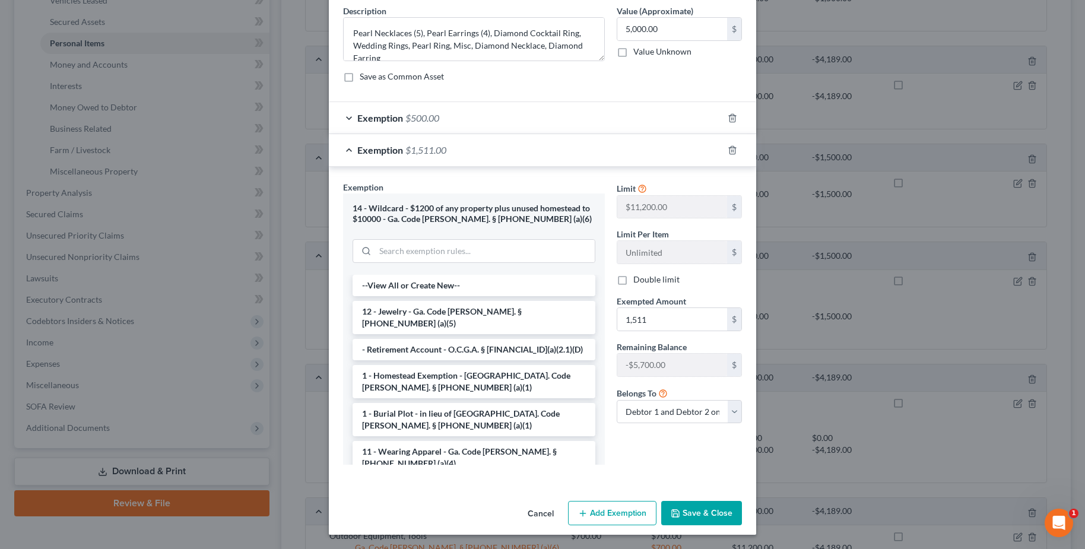
click at [714, 508] on button "Save & Close" at bounding box center [701, 513] width 81 height 25
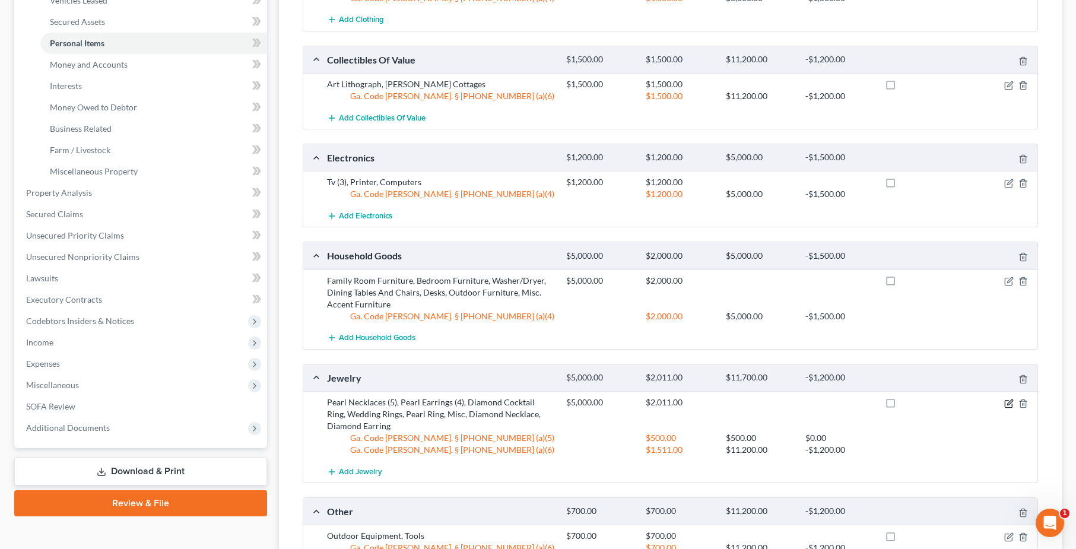
click at [1011, 401] on icon "button" at bounding box center [1008, 403] width 9 height 9
select select "2"
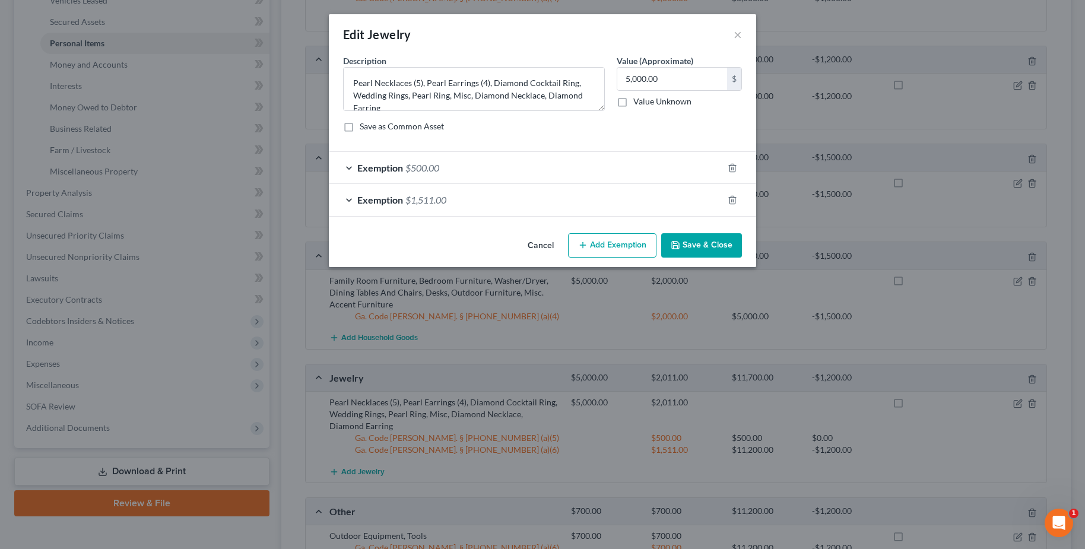
click at [473, 160] on div "Exemption $500.00" at bounding box center [526, 167] width 394 height 31
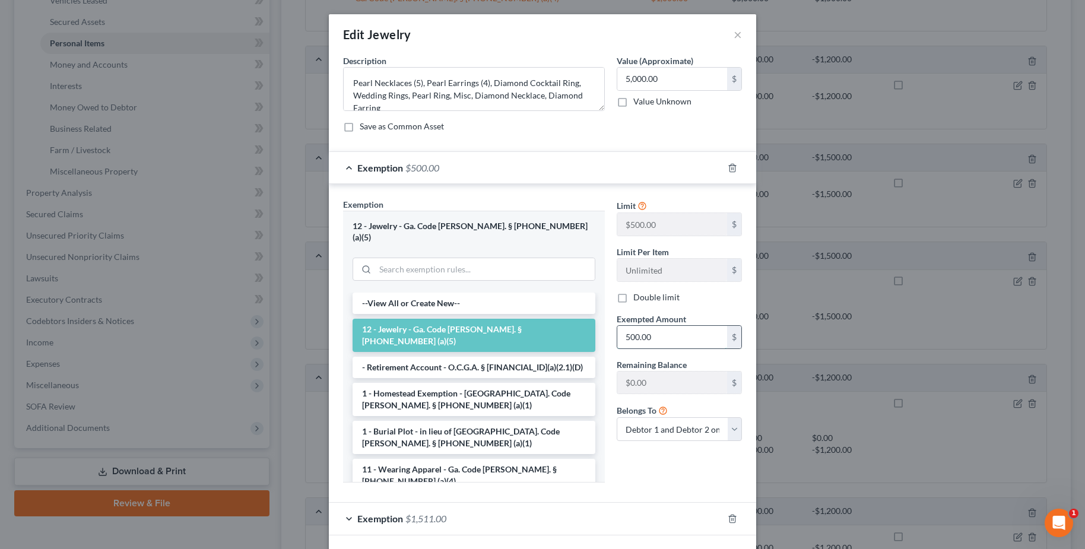
click at [659, 335] on input "500.00" at bounding box center [672, 337] width 110 height 23
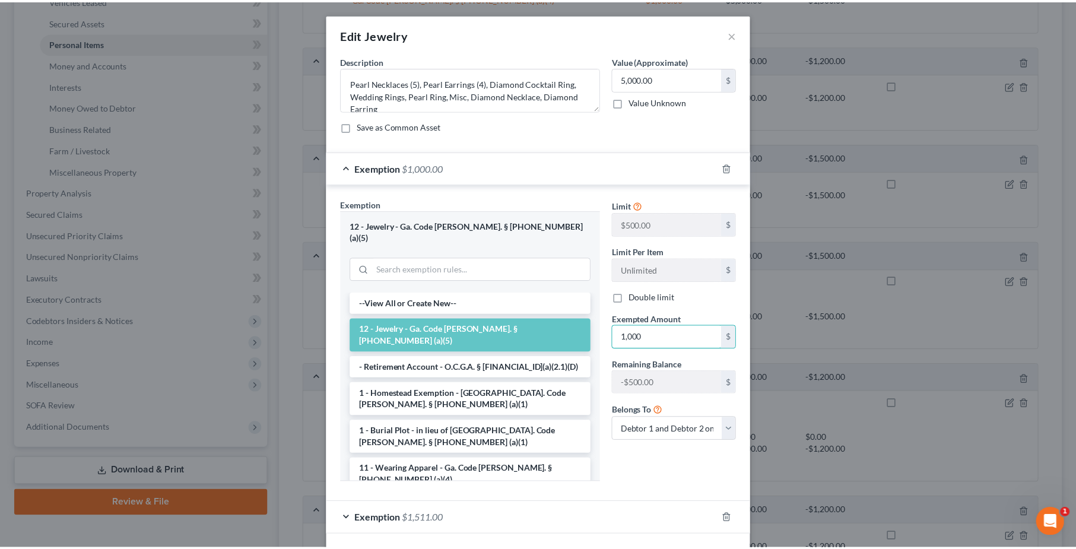
scroll to position [40, 0]
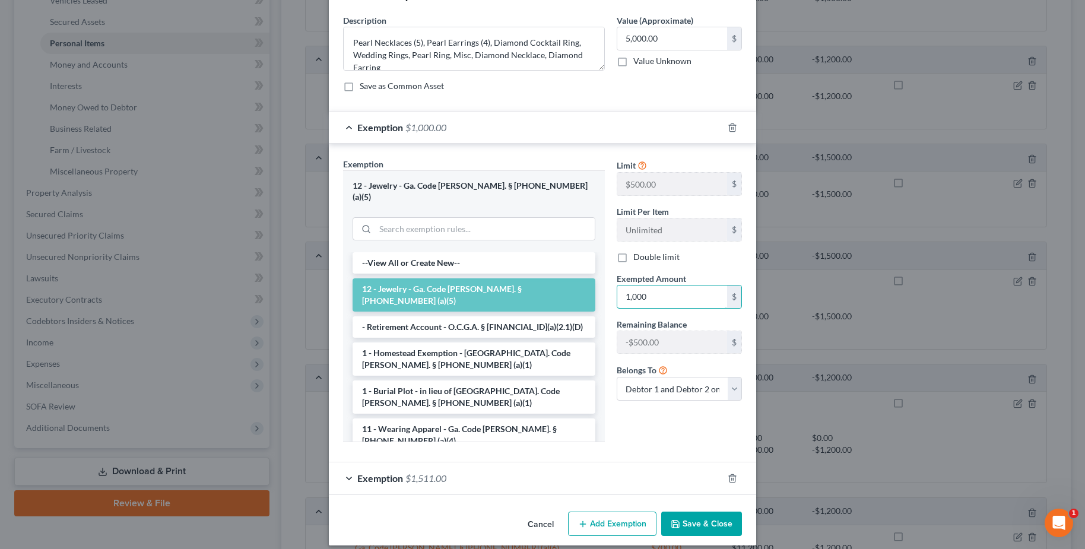
type input "1,000"
click at [700, 512] on button "Save & Close" at bounding box center [701, 524] width 81 height 25
